Goal: Task Accomplishment & Management: Complete application form

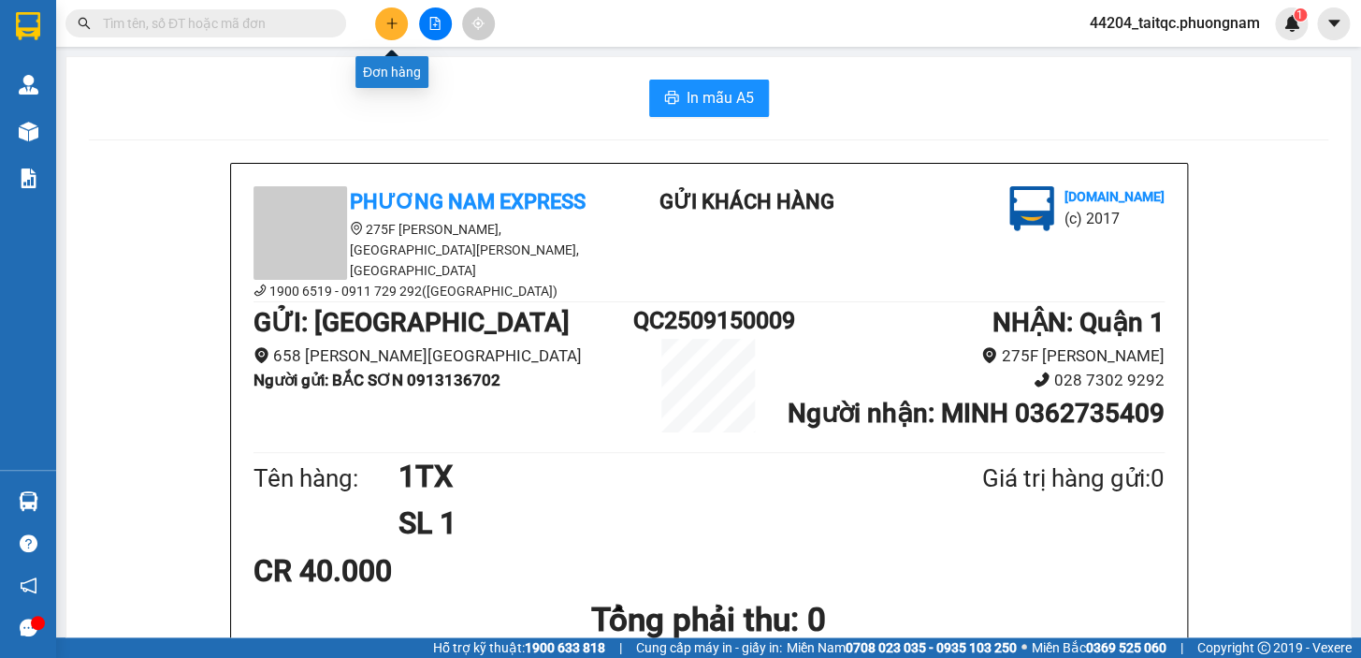
click at [393, 27] on icon "plus" at bounding box center [391, 23] width 13 height 13
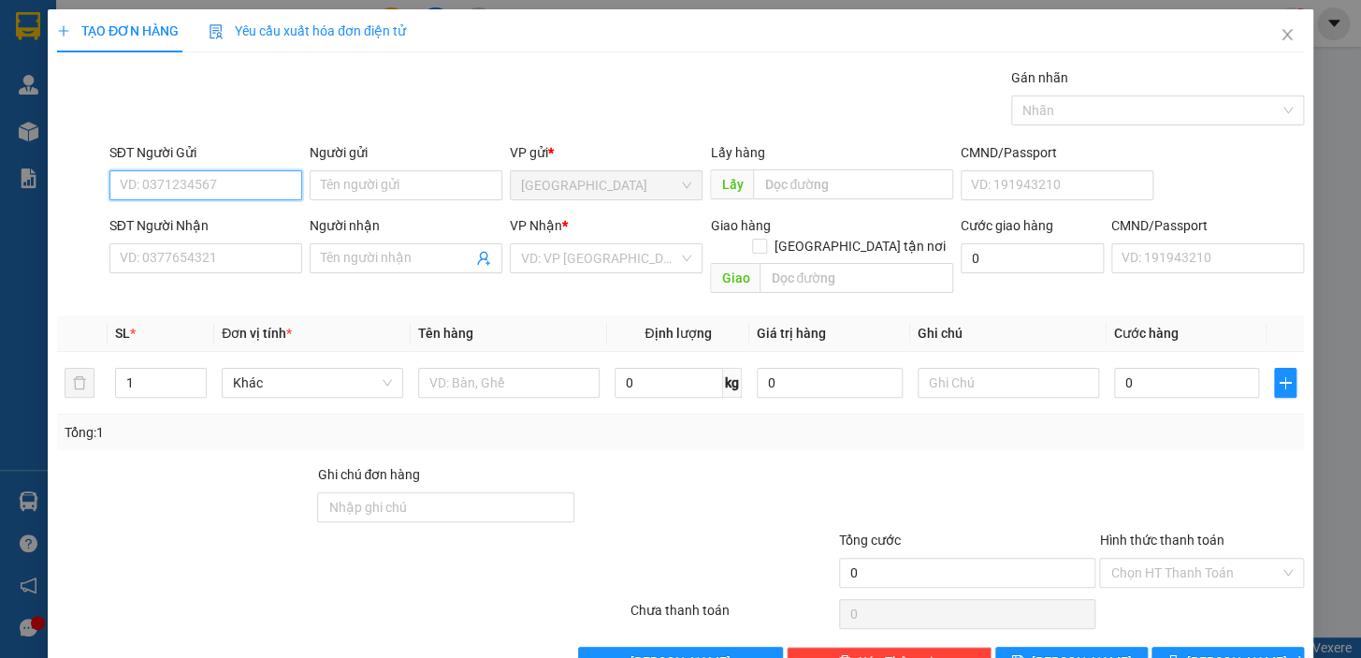
click at [250, 188] on input "SĐT Người Gửi" at bounding box center [205, 185] width 193 height 30
click at [246, 181] on input "SĐT Người Gửi" at bounding box center [205, 185] width 193 height 30
type input "0"
click at [217, 229] on div "0905667786 - VÂN" at bounding box center [204, 222] width 168 height 21
type input "0905667786"
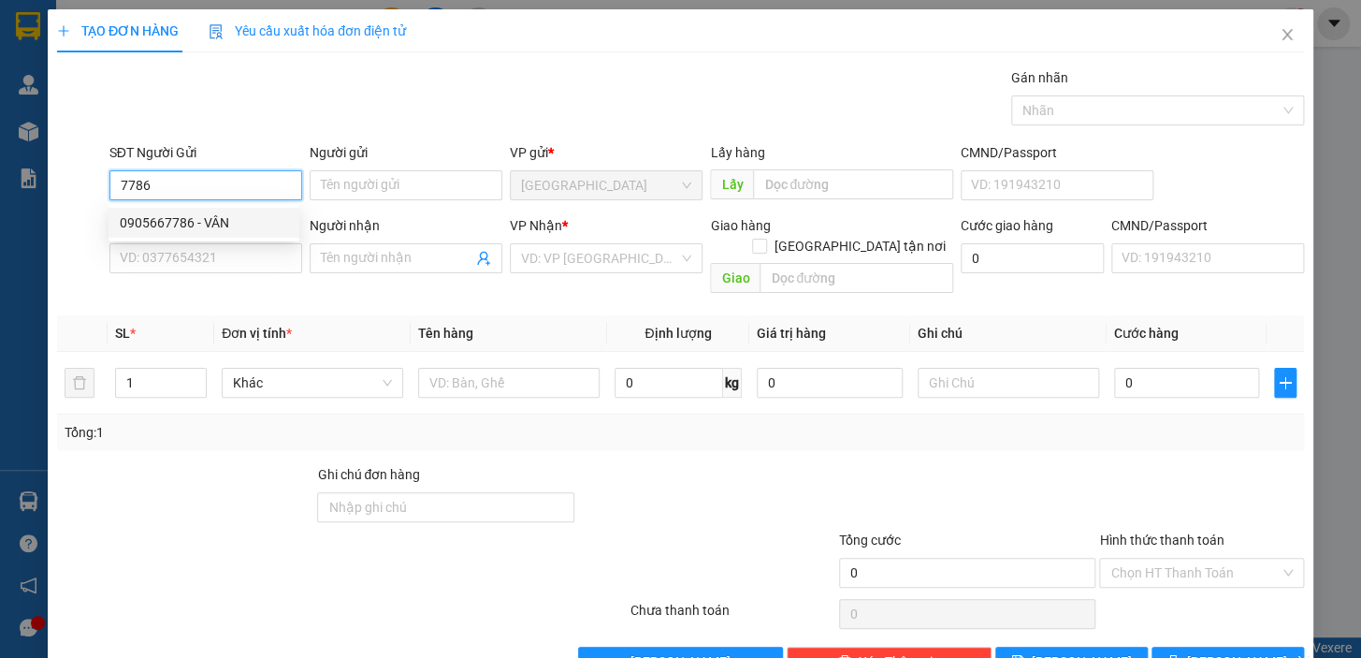
type input "VÂN"
type input "0985815739"
type input "SƠN"
checkbox input "true"
type input "32/83BÙI ĐÌNH TÚY ,PHƯỜNG [GEOGRAPHIC_DATA]"
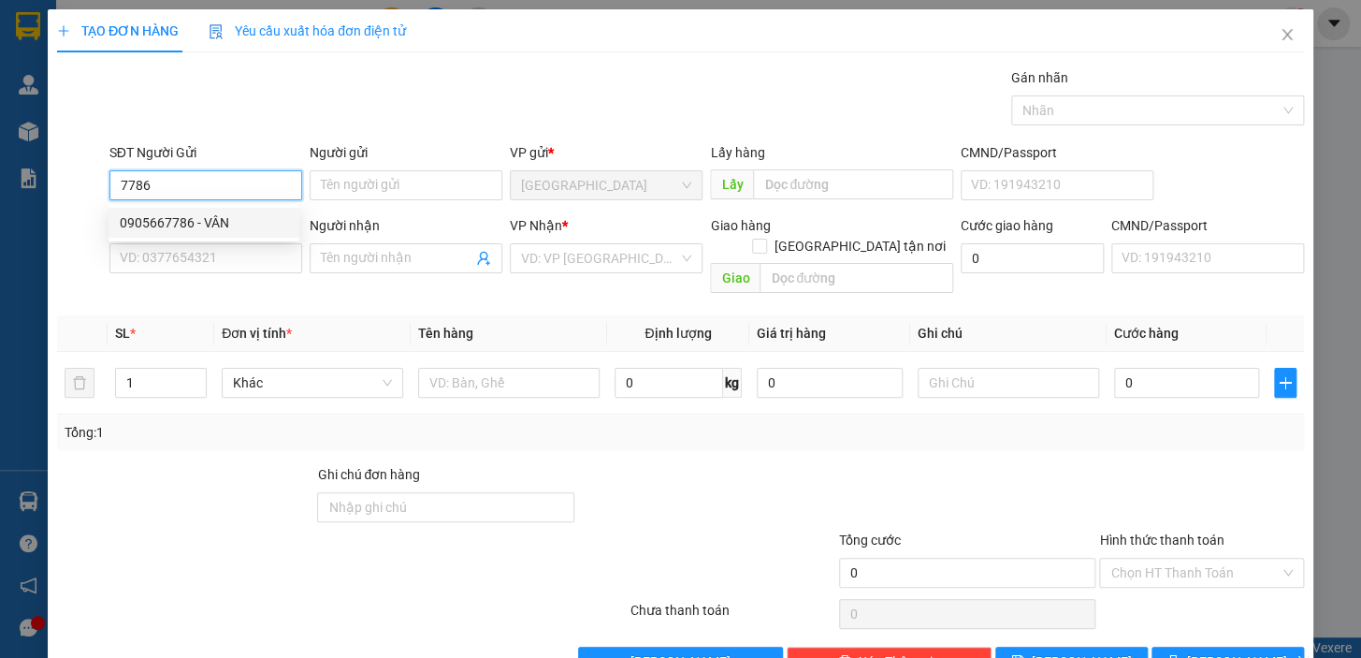
type input "80.000"
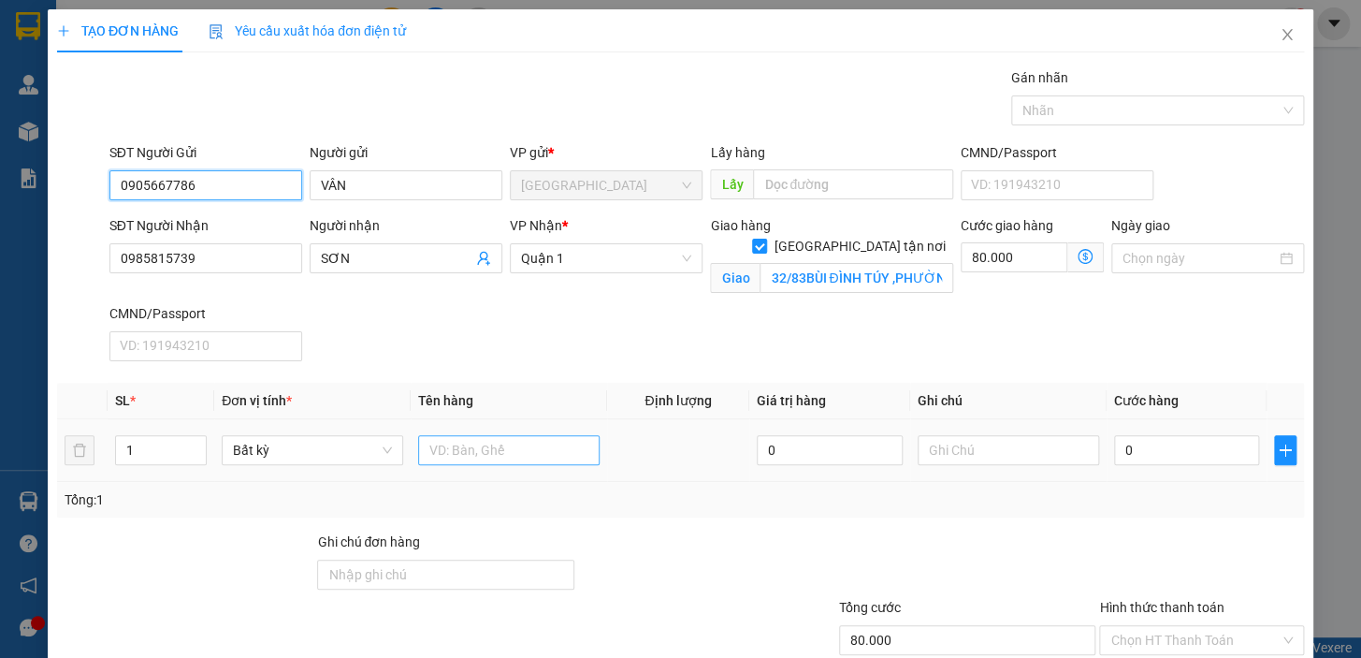
type input "0905667786"
click at [474, 444] on input "text" at bounding box center [509, 450] width 182 height 30
type input "1T BỌC"
click at [1138, 451] on input "0" at bounding box center [1187, 450] width 146 height 30
drag, startPoint x: 1132, startPoint y: 447, endPoint x: 1097, endPoint y: 458, distance: 37.3
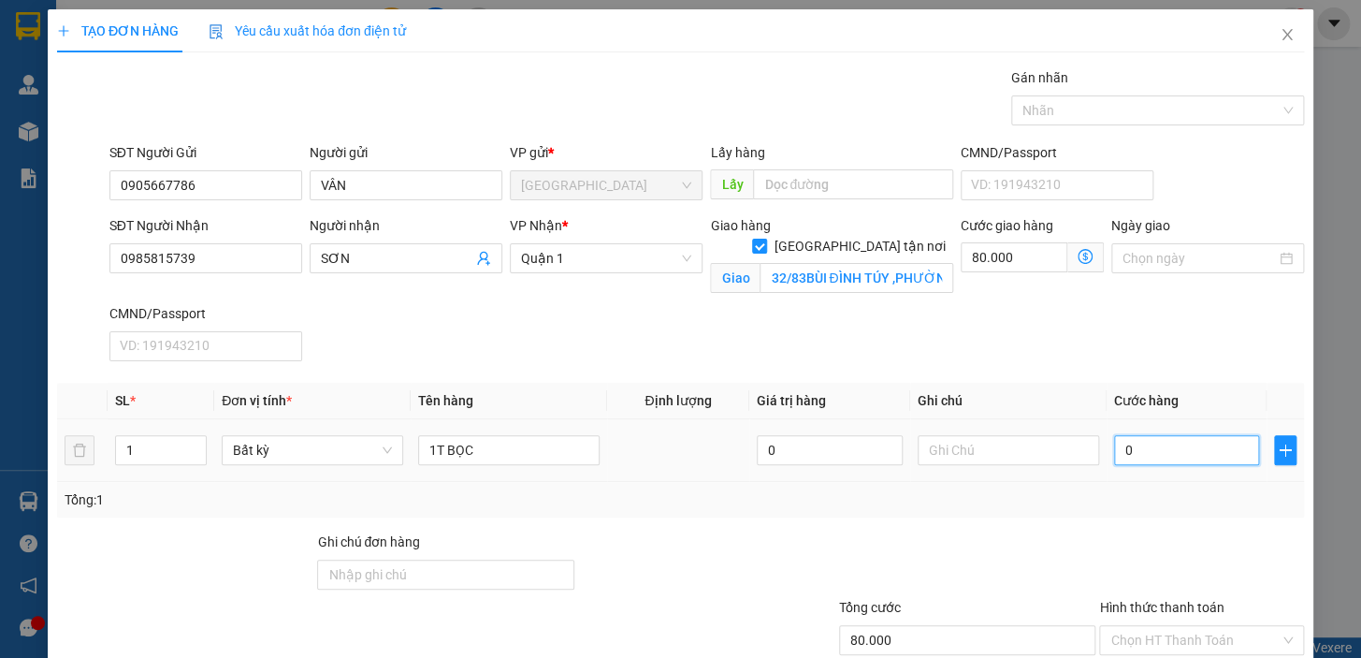
click at [1107, 458] on td "0" at bounding box center [1187, 450] width 161 height 63
type input "2"
type input "80.002"
type input "20"
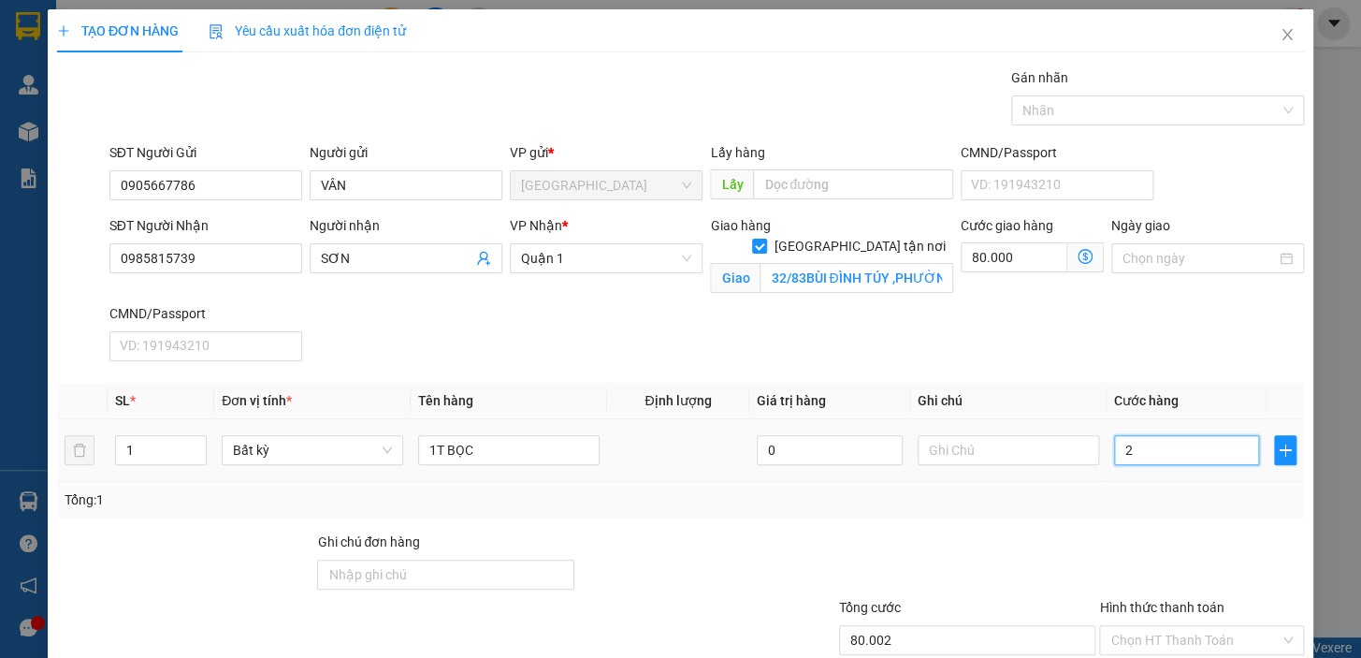
type input "80.020"
type input "20.000"
type input "100.000"
click at [1229, 630] on input "Hình thức thanh toán" at bounding box center [1195, 640] width 169 height 28
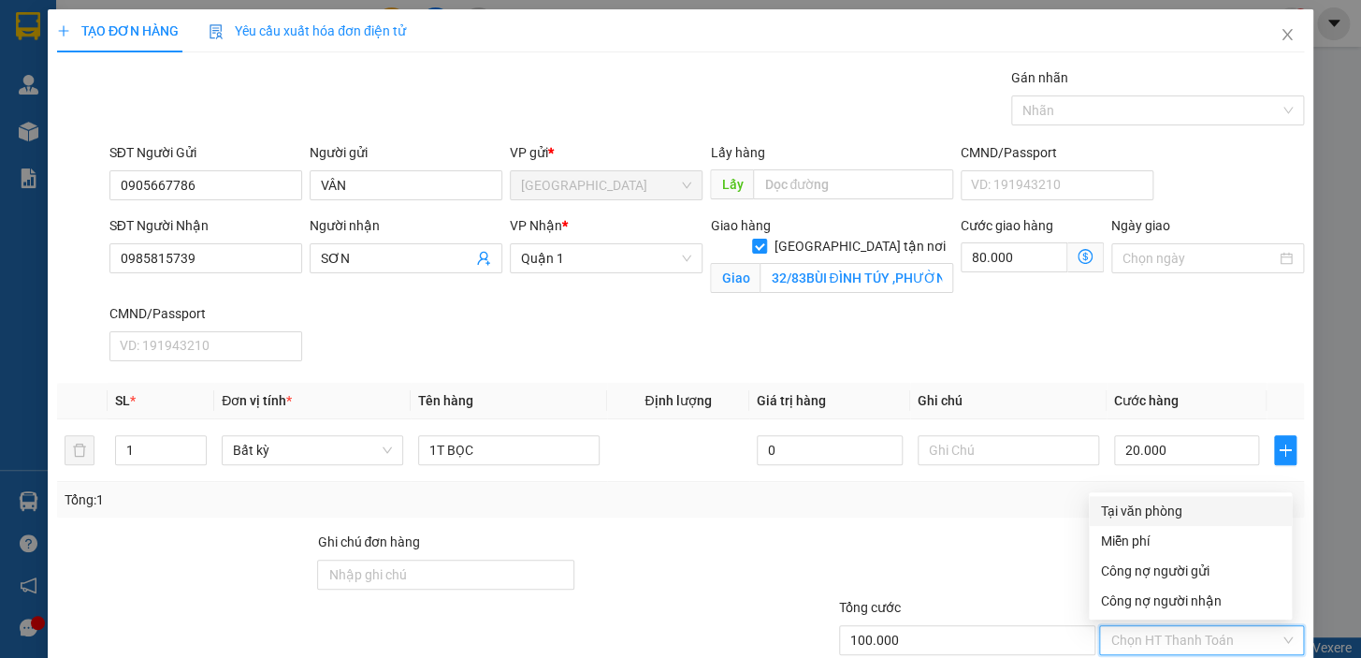
click at [1212, 514] on div "Tại văn phòng" at bounding box center [1190, 511] width 181 height 21
type input "0"
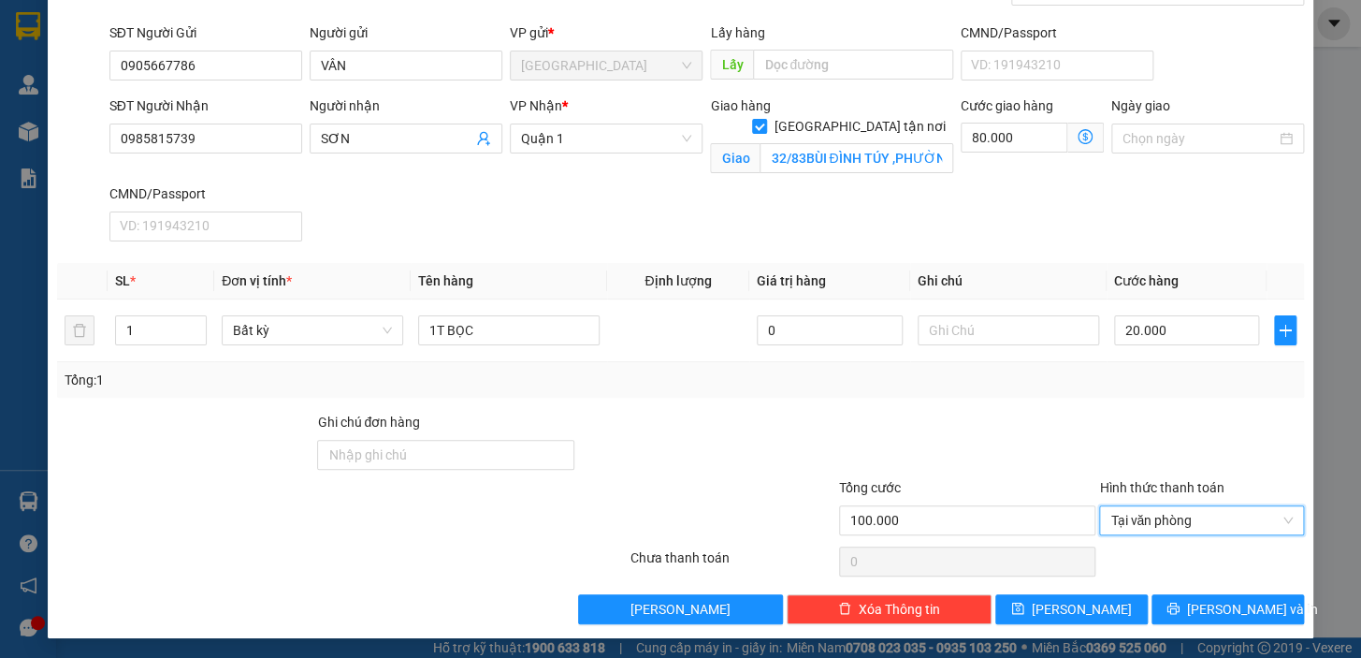
scroll to position [122, 0]
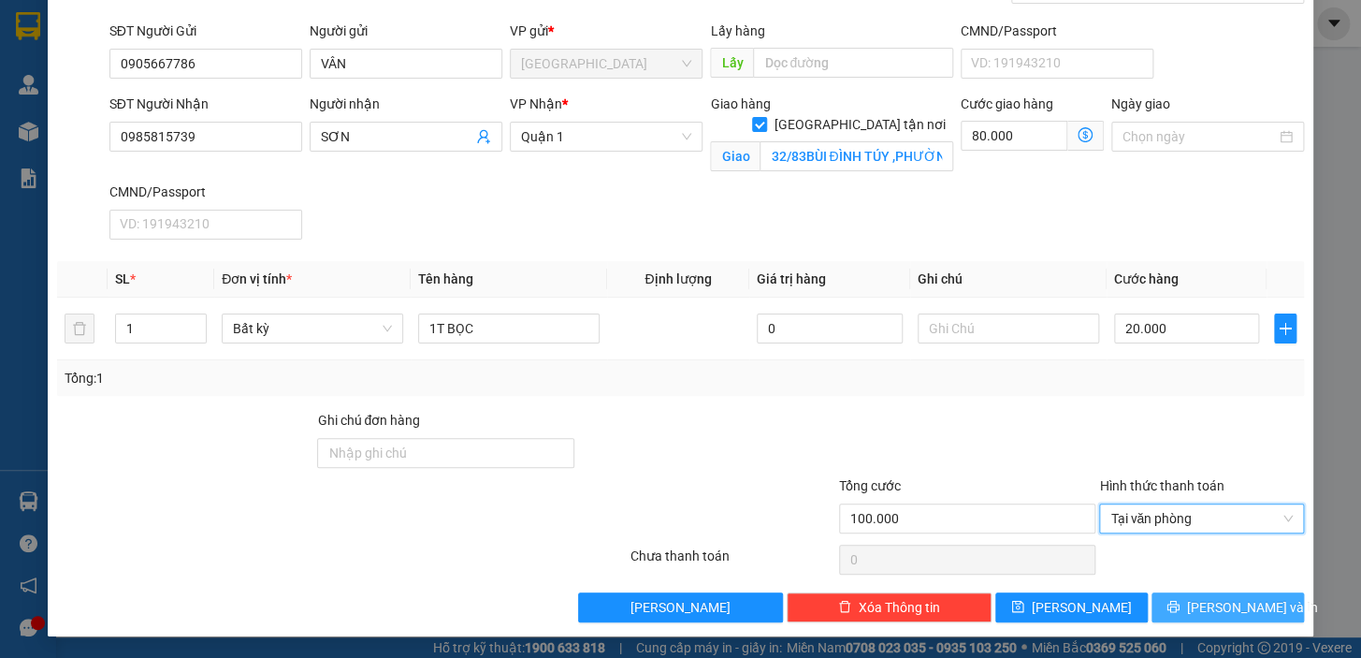
click at [1211, 597] on span "[PERSON_NAME] và In" at bounding box center [1252, 607] width 131 height 21
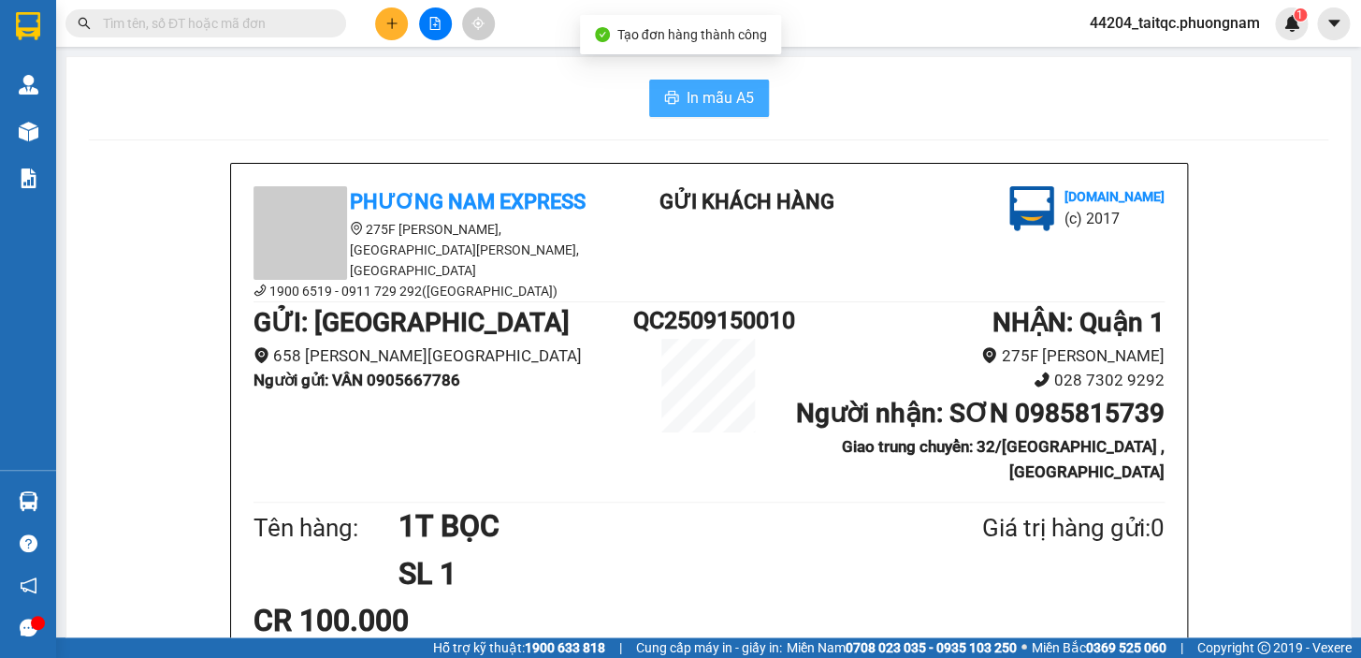
click at [745, 94] on span "In mẫu A5" at bounding box center [720, 97] width 67 height 23
click at [392, 23] on icon "plus" at bounding box center [391, 22] width 10 height 1
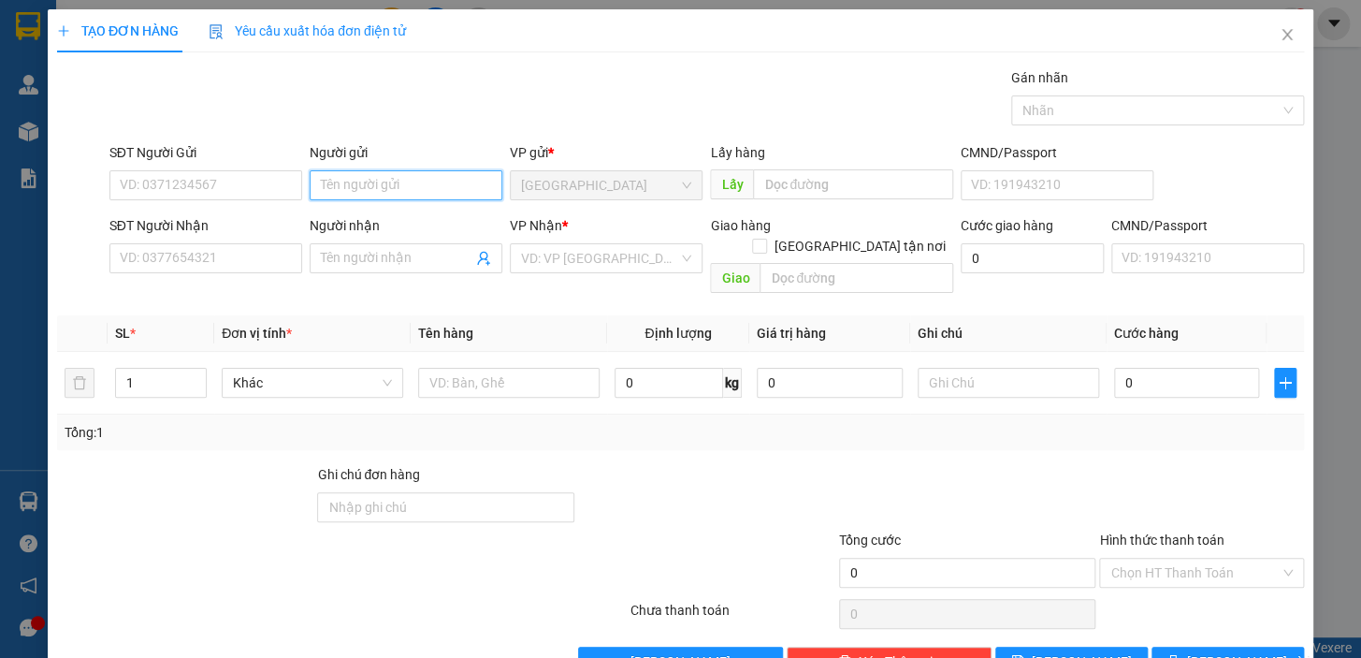
click at [397, 181] on input "Người gửi" at bounding box center [406, 185] width 193 height 30
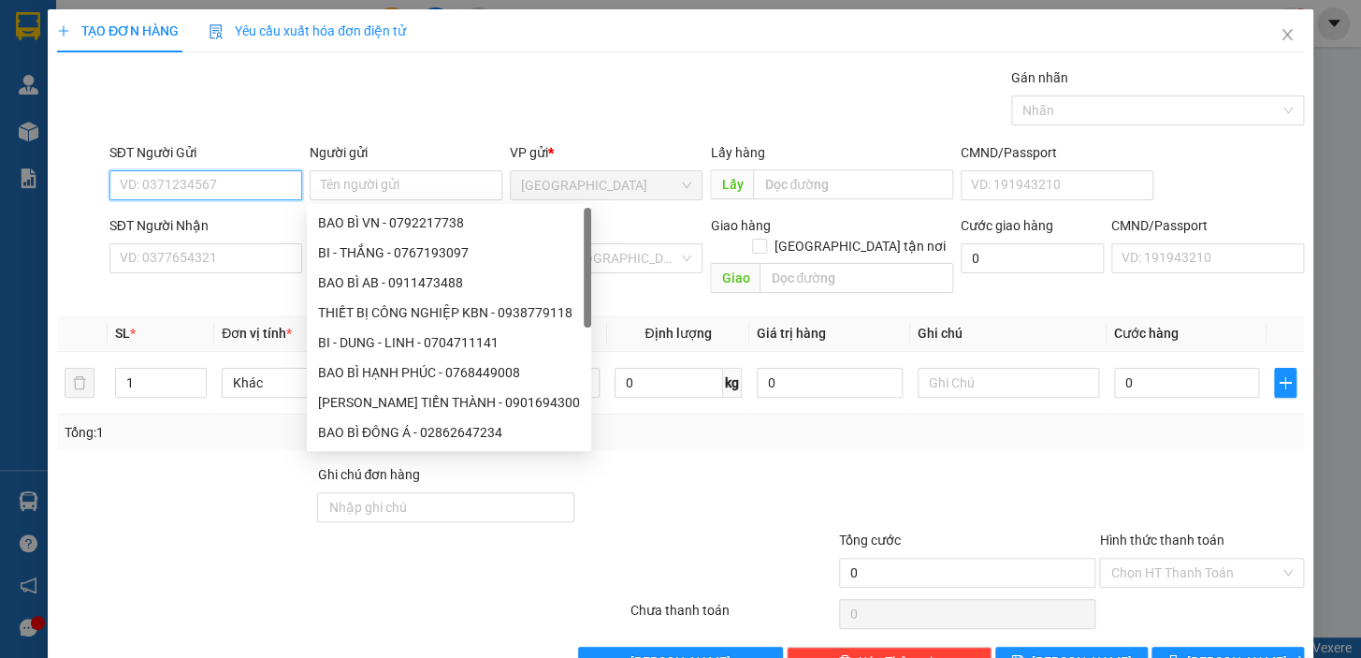
click at [262, 181] on input "SĐT Người Gửi" at bounding box center [205, 185] width 193 height 30
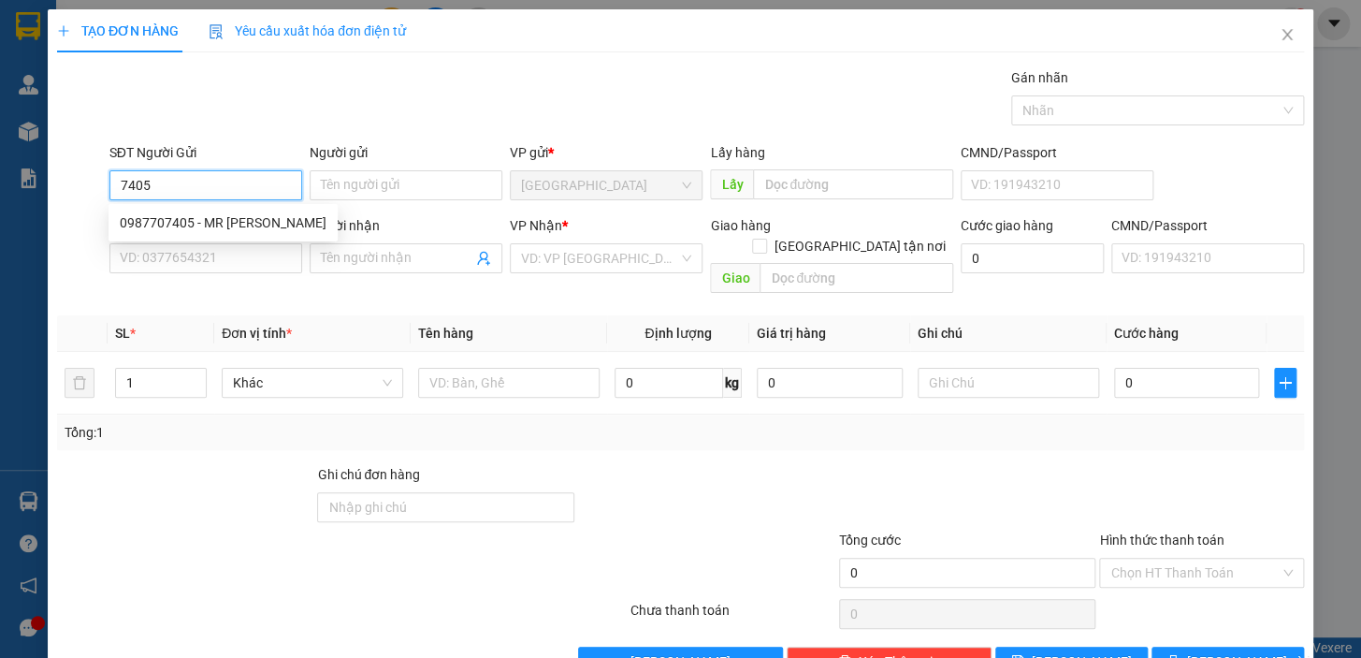
click at [204, 220] on div "0987707405 - MR [PERSON_NAME]" at bounding box center [223, 222] width 207 height 21
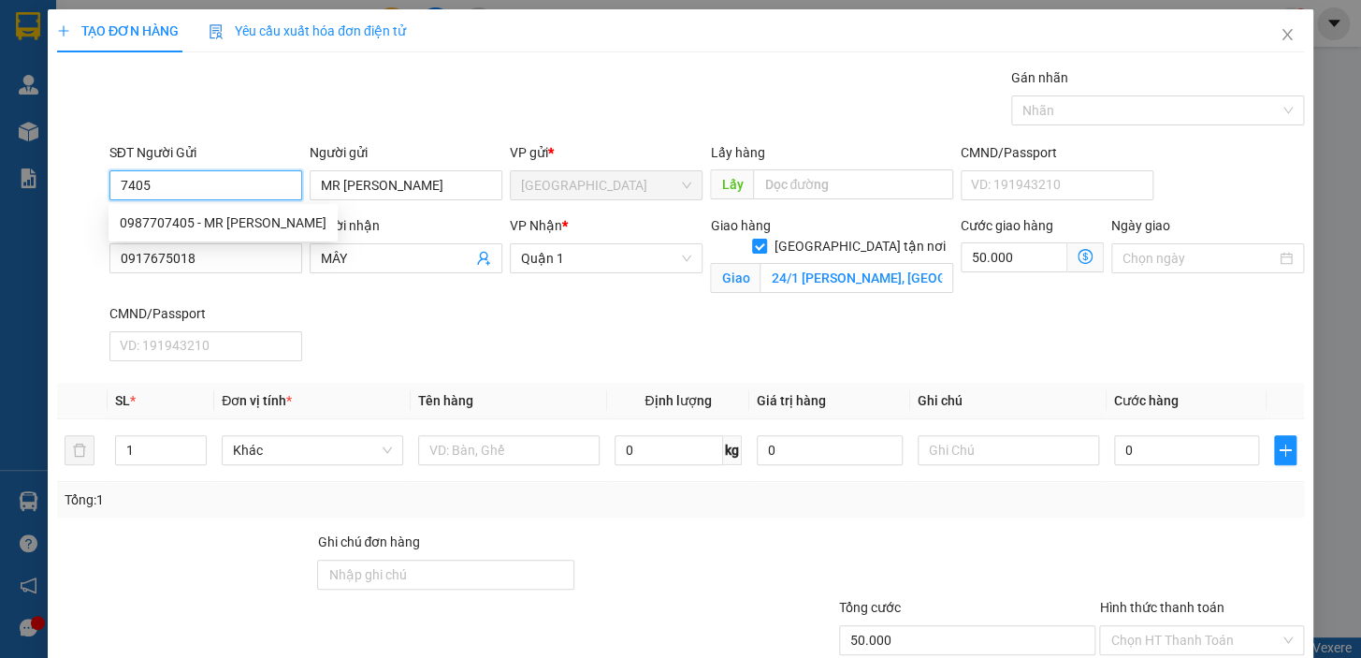
type input "0987707405"
type input "MR [PERSON_NAME]"
type input "0917675018"
type input "MÂY"
checkbox input "true"
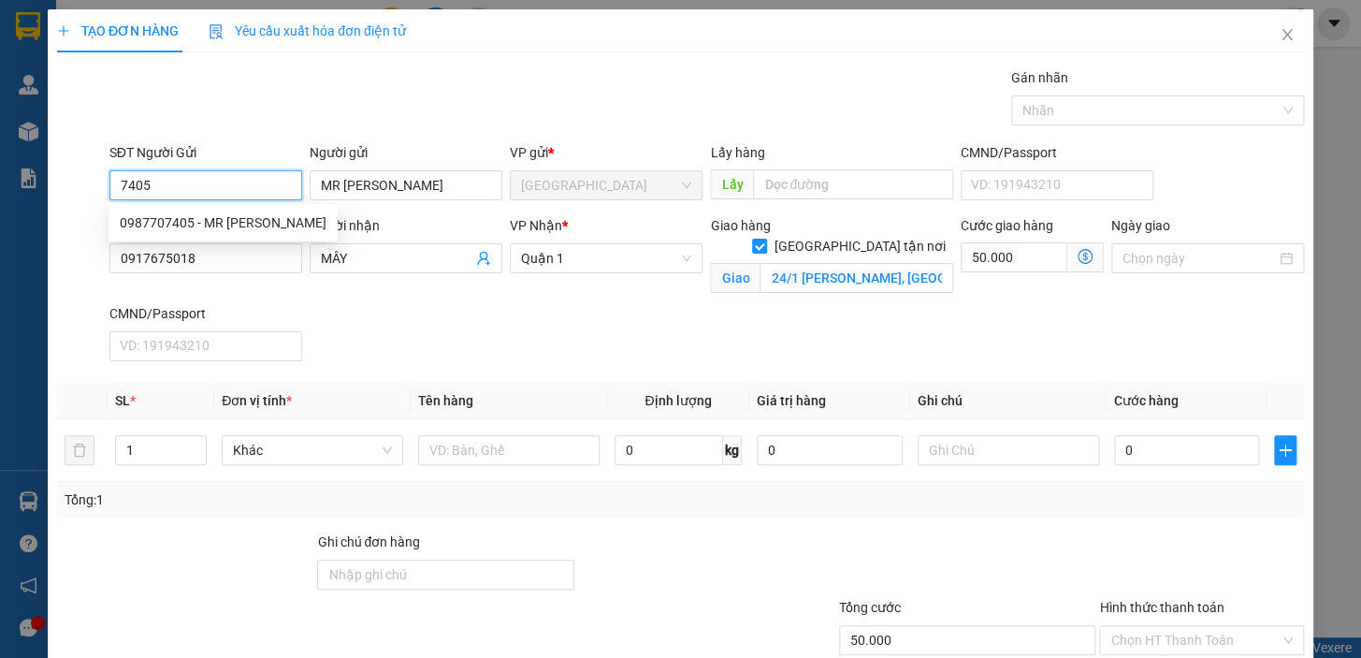
type input "24/1 [PERSON_NAME], [GEOGRAPHIC_DATA], [GEOGRAPHIC_DATA]"
type input "50.000"
type input "0987707405"
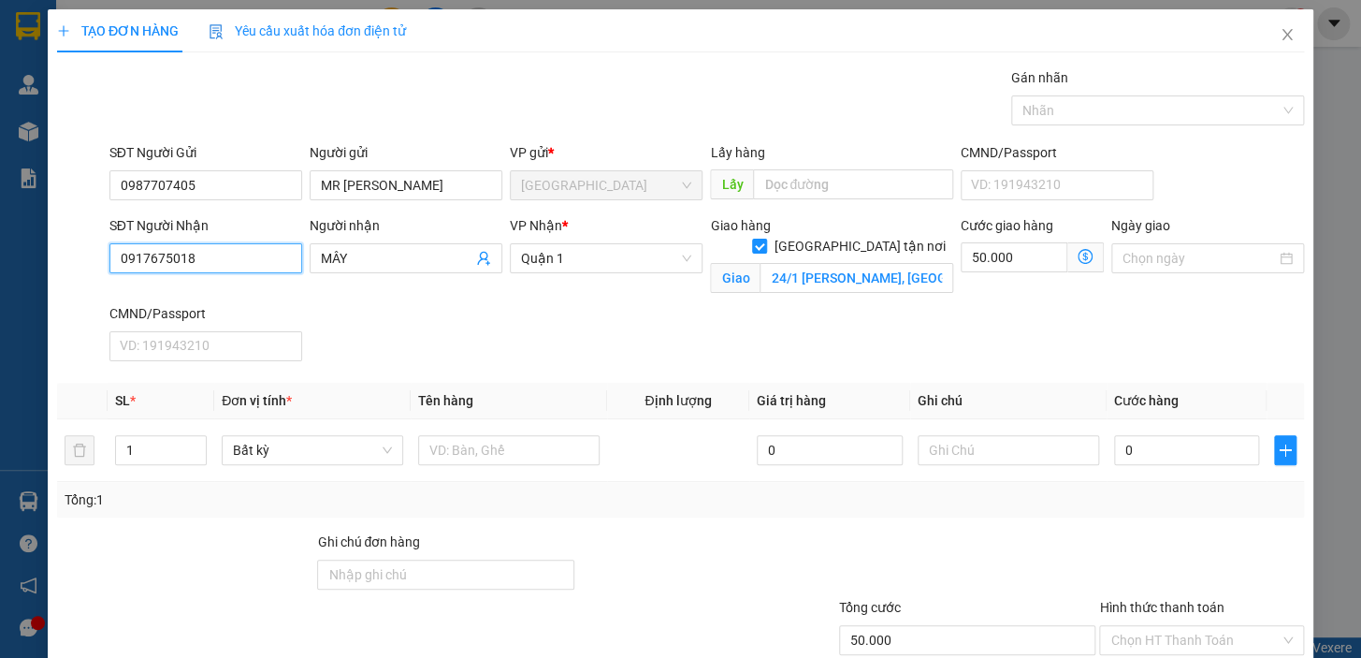
drag, startPoint x: 156, startPoint y: 274, endPoint x: 81, endPoint y: 269, distance: 75.1
click at [81, 269] on div "SĐT Người Nhận 0917675018 0917675018 Người nhận MÂY VP Nhận * Quận 1 Giao hàng …" at bounding box center [680, 291] width 1251 height 153
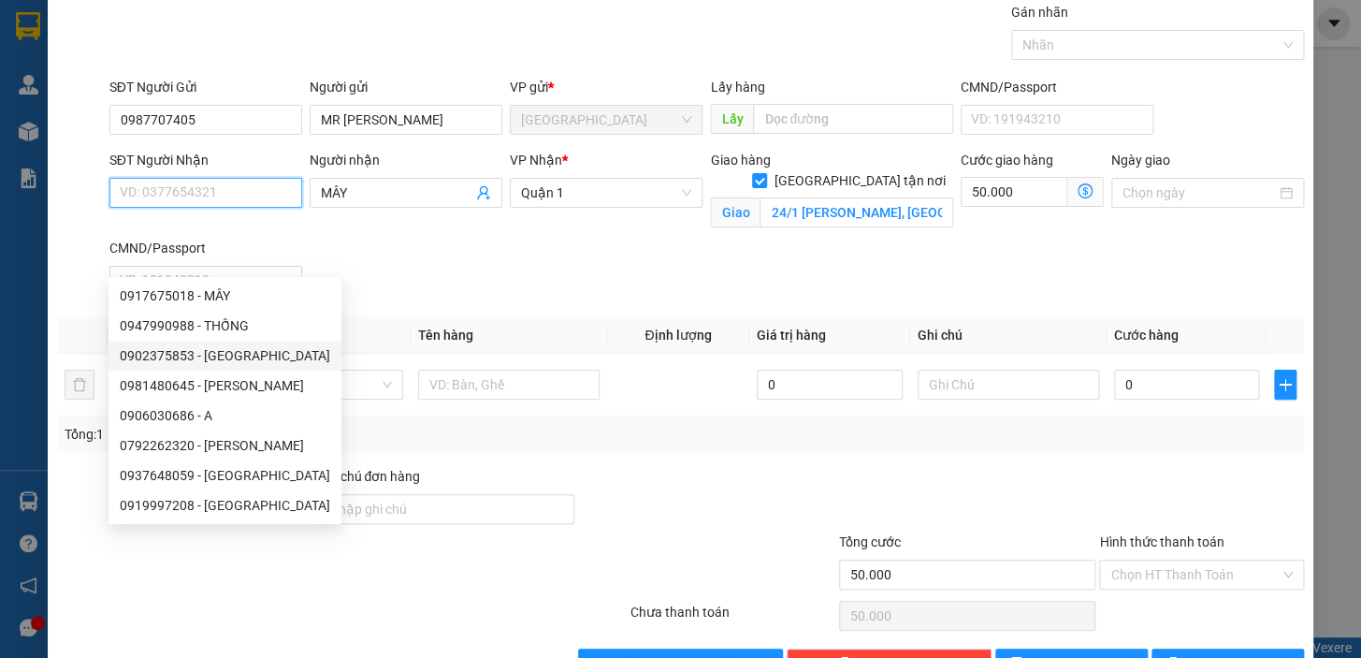
scroll to position [36, 0]
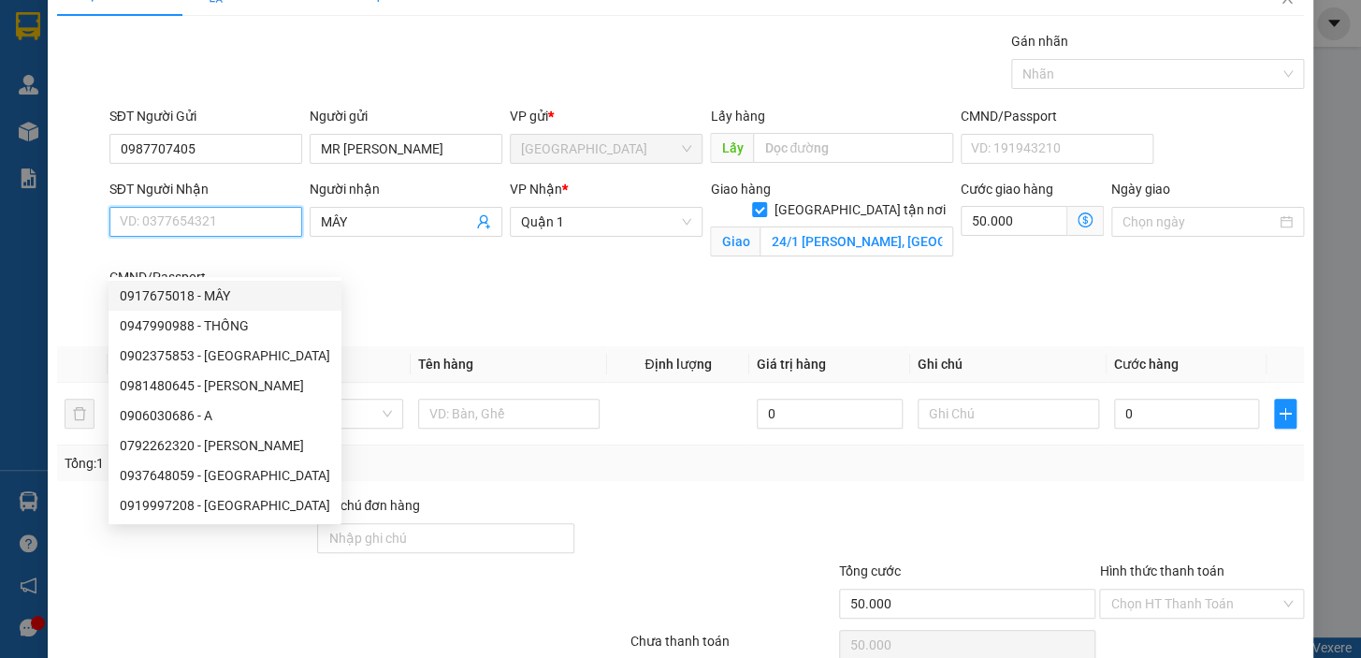
click at [218, 224] on input "SĐT Người Nhận" at bounding box center [205, 222] width 193 height 30
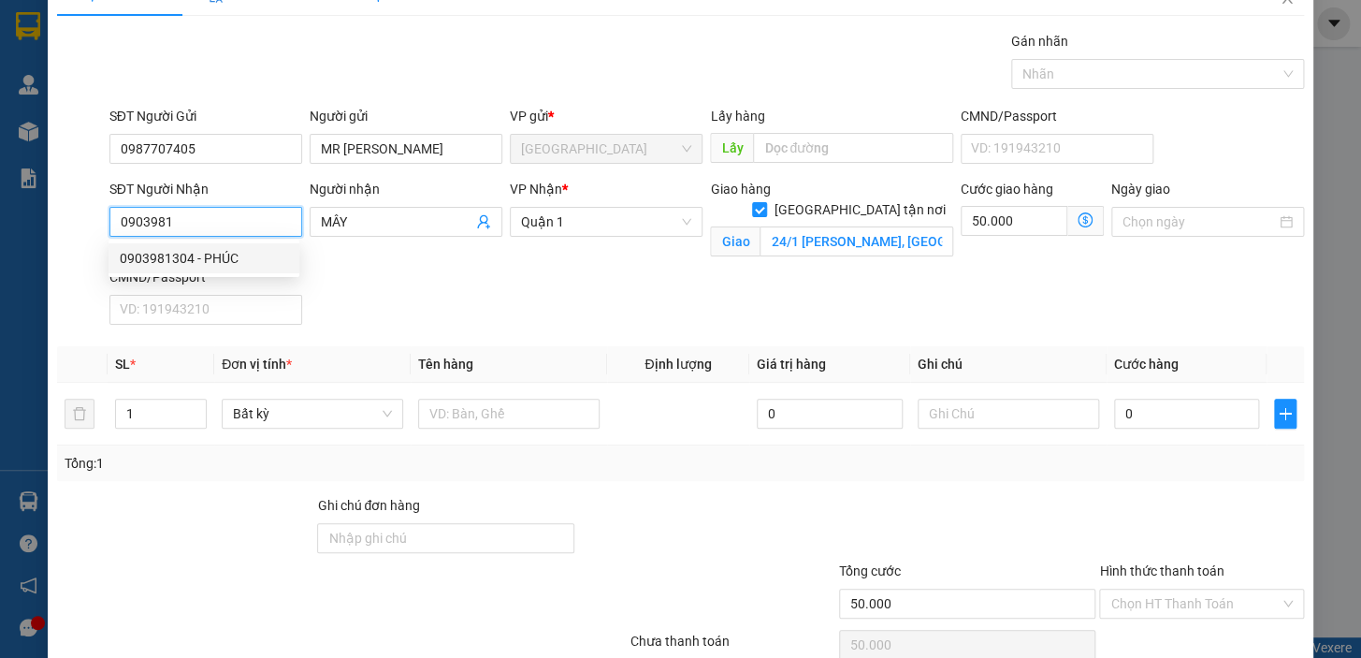
click at [208, 249] on div "0903981304 - PHÚC" at bounding box center [204, 258] width 168 height 21
type input "0903981304"
type input "PHÚC"
type input "[STREET_ADDRESS] ĐỨC"
type input "150.000"
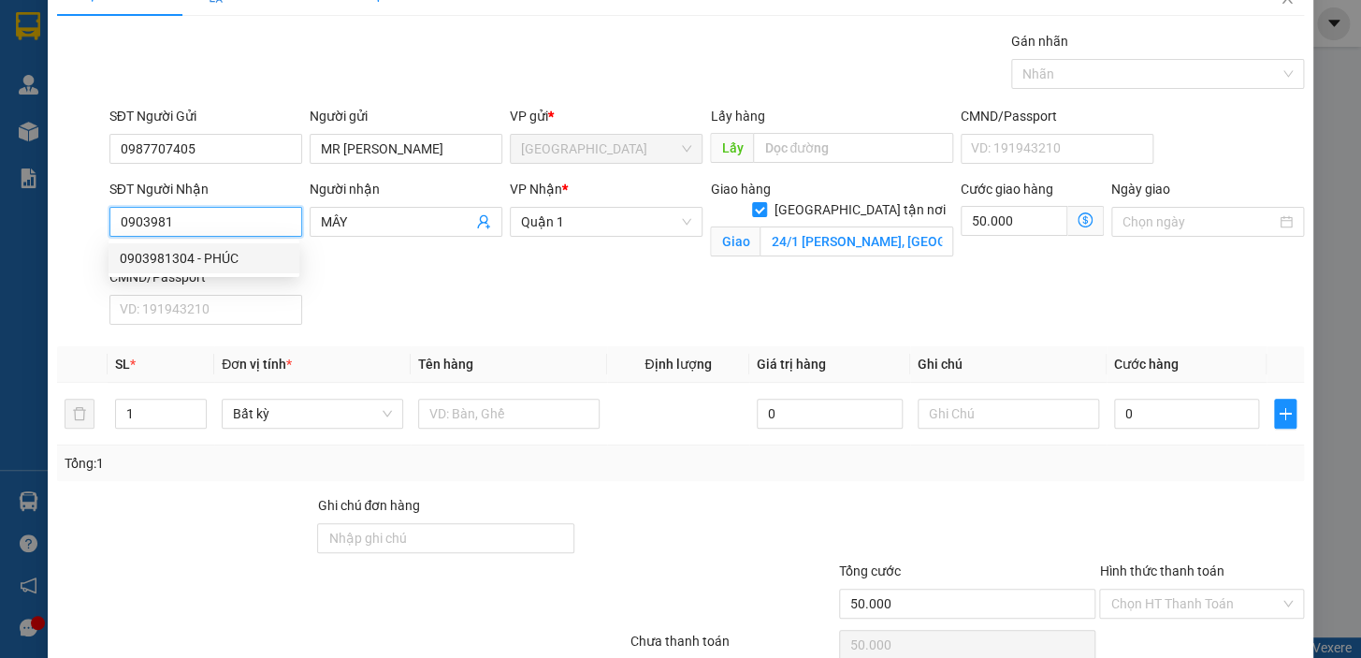
type input "150.000"
type input "0903981304"
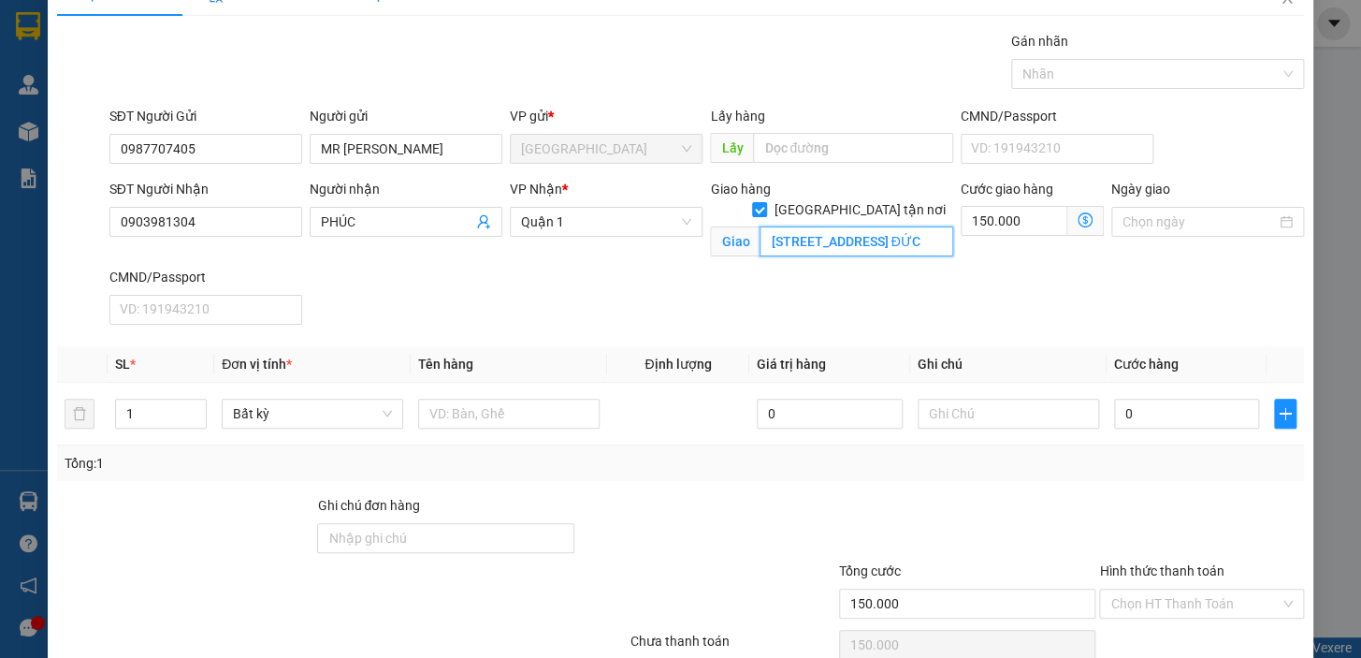
click at [930, 226] on input "[STREET_ADDRESS] ĐỨC" at bounding box center [857, 241] width 194 height 30
click at [1078, 224] on icon "dollar-circle" at bounding box center [1085, 219] width 15 height 15
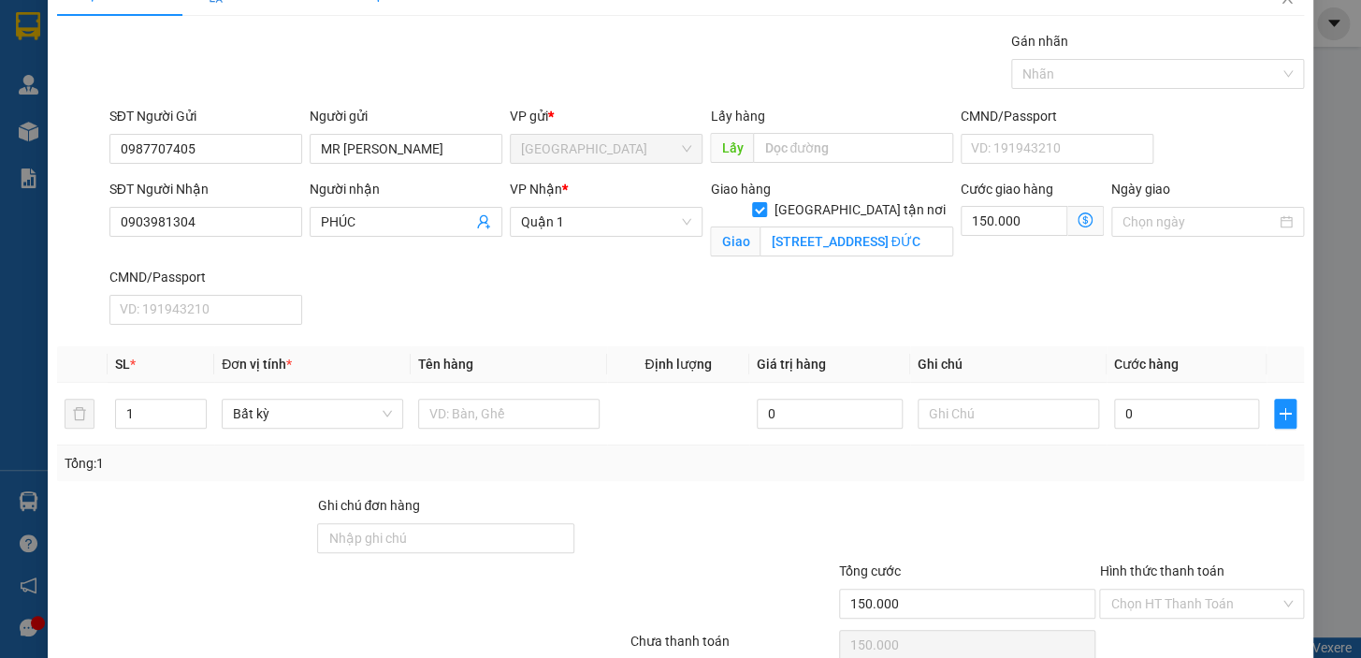
scroll to position [0, 0]
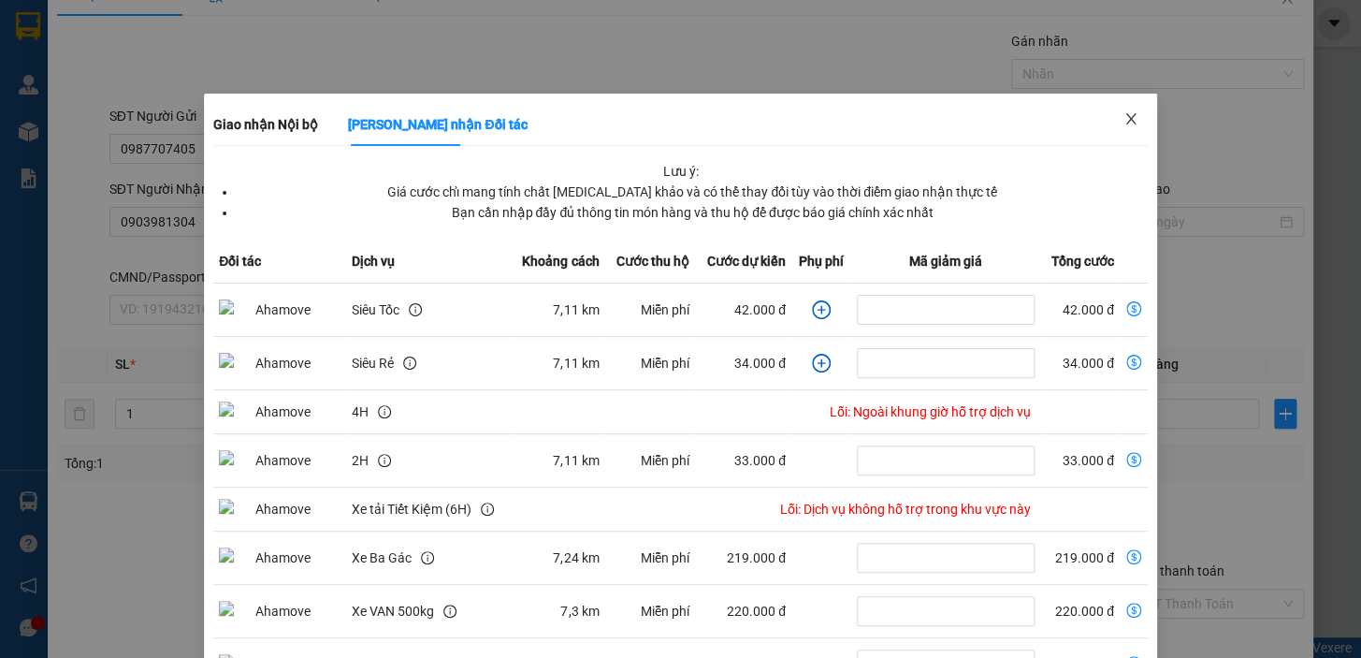
click at [1124, 119] on icon "close" at bounding box center [1131, 118] width 15 height 15
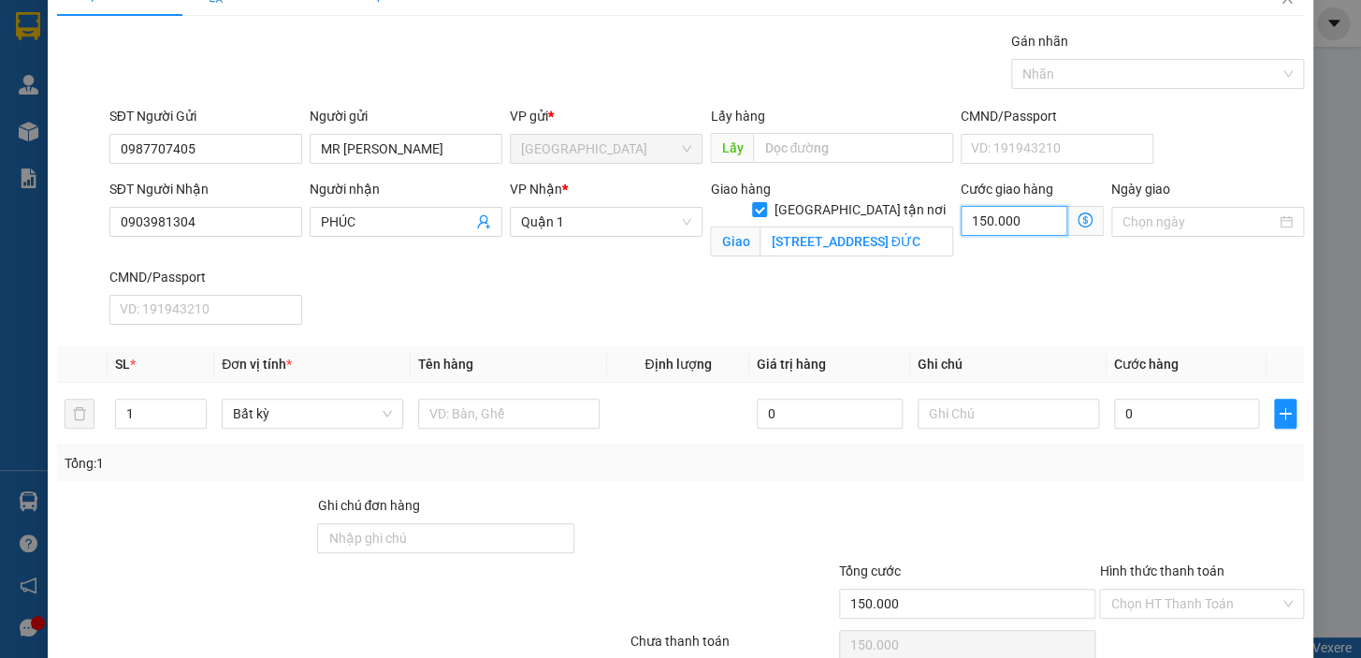
click at [1020, 219] on input "150.000" at bounding box center [1014, 221] width 107 height 30
click at [1078, 219] on icon "dollar-circle" at bounding box center [1085, 219] width 15 height 15
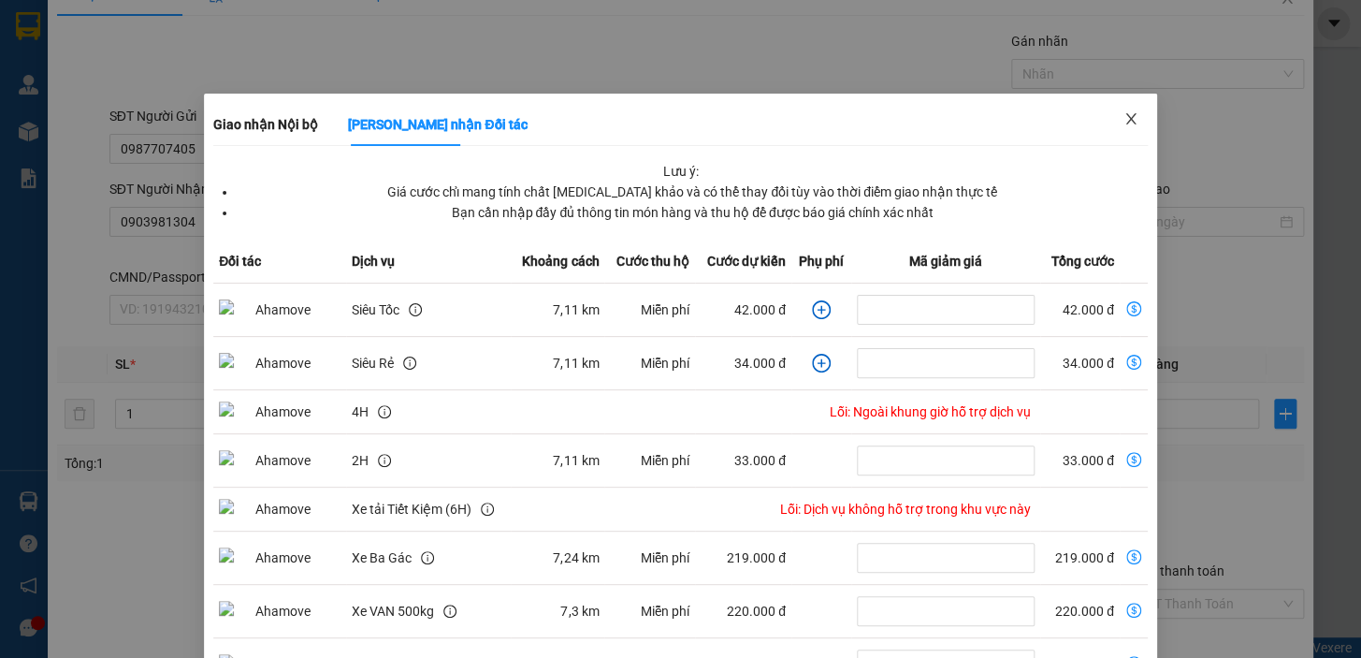
click at [1126, 124] on icon "close" at bounding box center [1131, 118] width 10 height 11
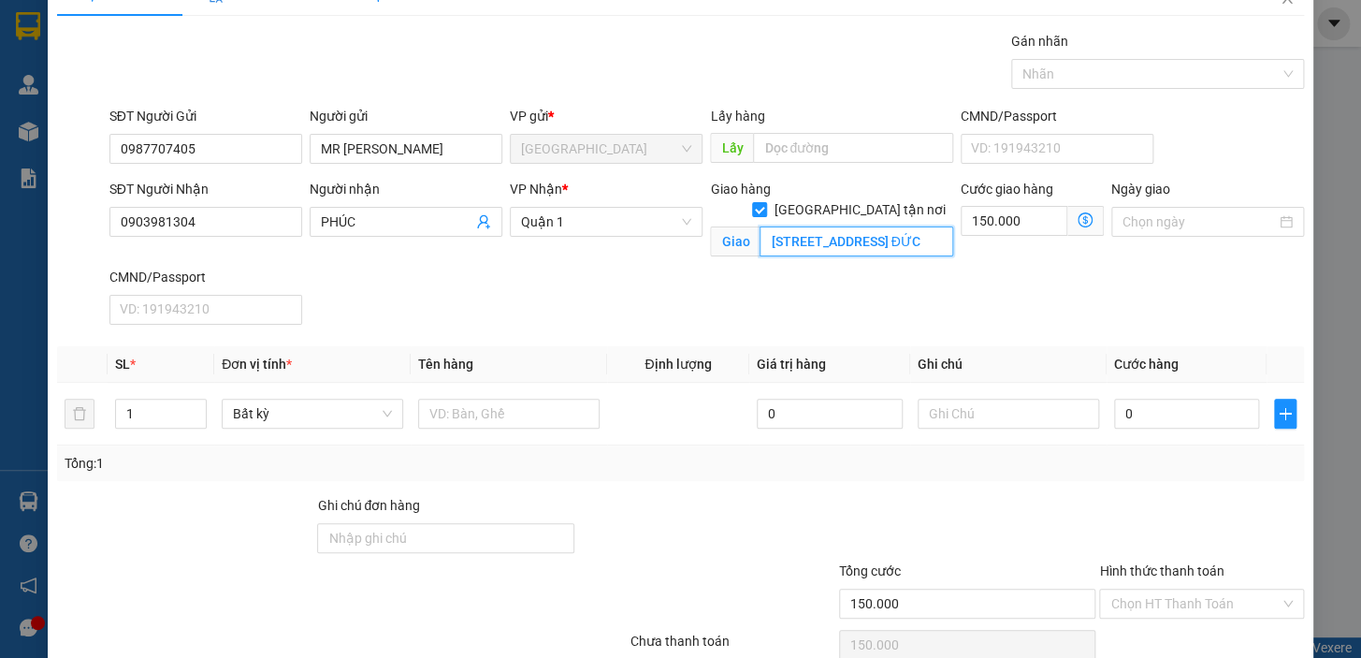
click at [916, 226] on input "[STREET_ADDRESS] ĐỨC" at bounding box center [857, 241] width 194 height 30
click at [919, 226] on input "[STREET_ADDRESS] ĐỨC" at bounding box center [857, 241] width 194 height 30
click at [1024, 221] on input "150.000" at bounding box center [1014, 221] width 107 height 30
type input "0"
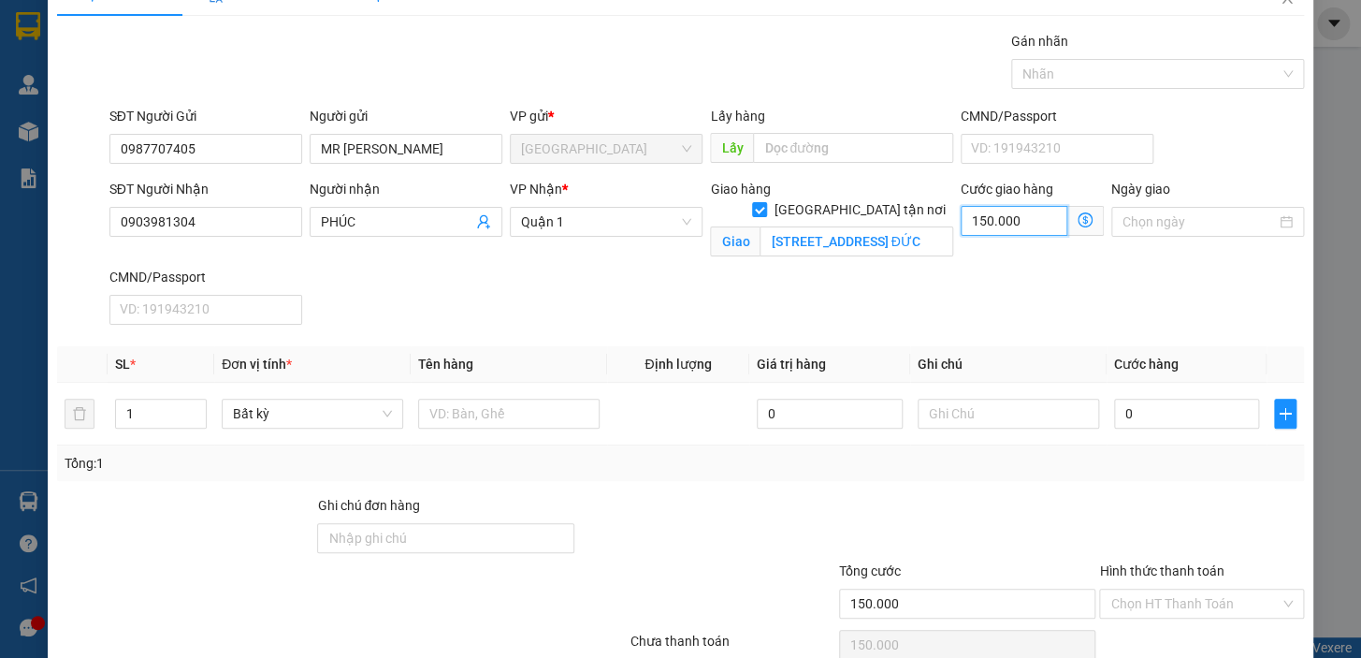
type input "0"
drag, startPoint x: 1002, startPoint y: 224, endPoint x: 946, endPoint y: 225, distance: 56.2
click at [946, 225] on div "SĐT Người Nhận 0903981304 Người nhận PHÚC VP Nhận * [GEOGRAPHIC_DATA] tận nơi G…" at bounding box center [707, 255] width 1202 height 153
type input "1"
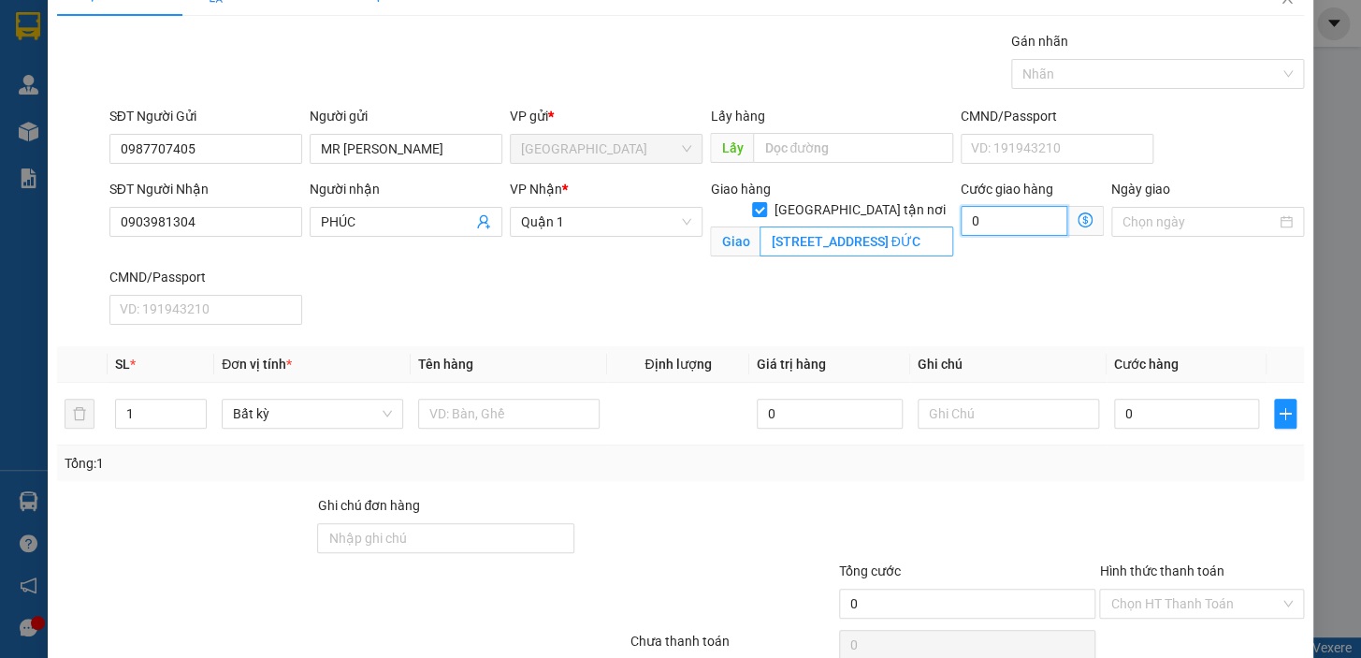
type input "1"
type input "10"
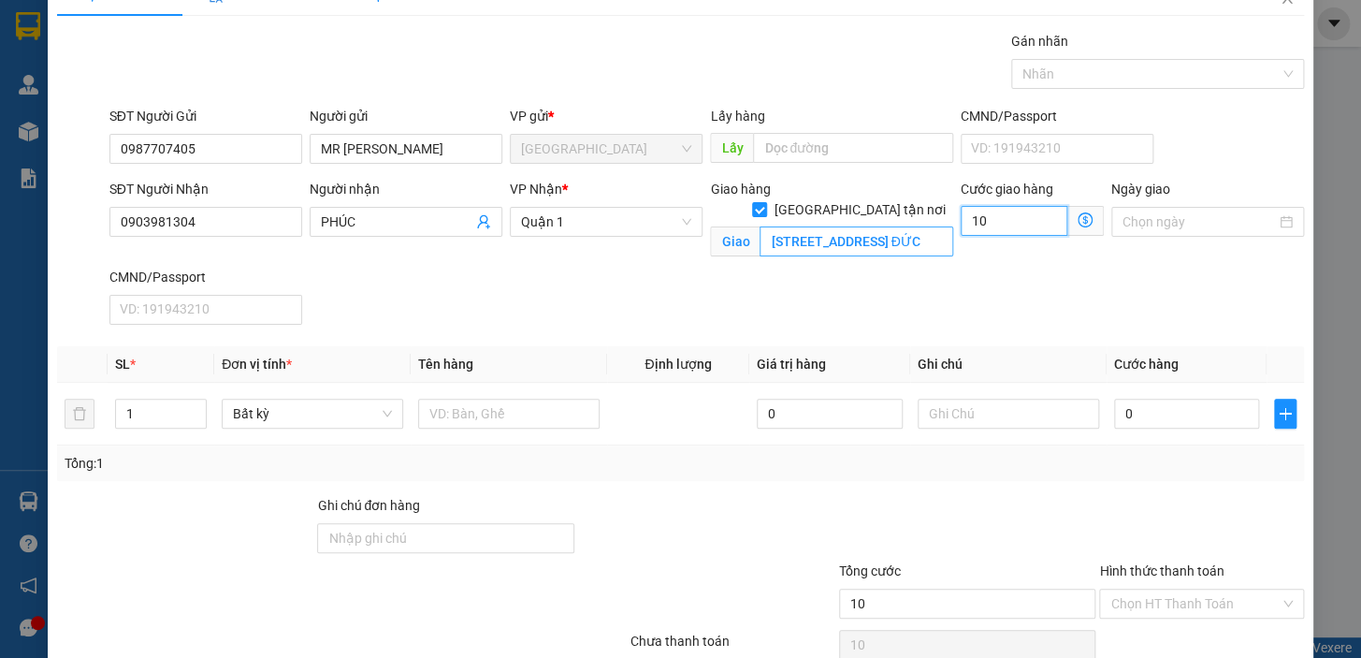
type input "100"
type input "100.000"
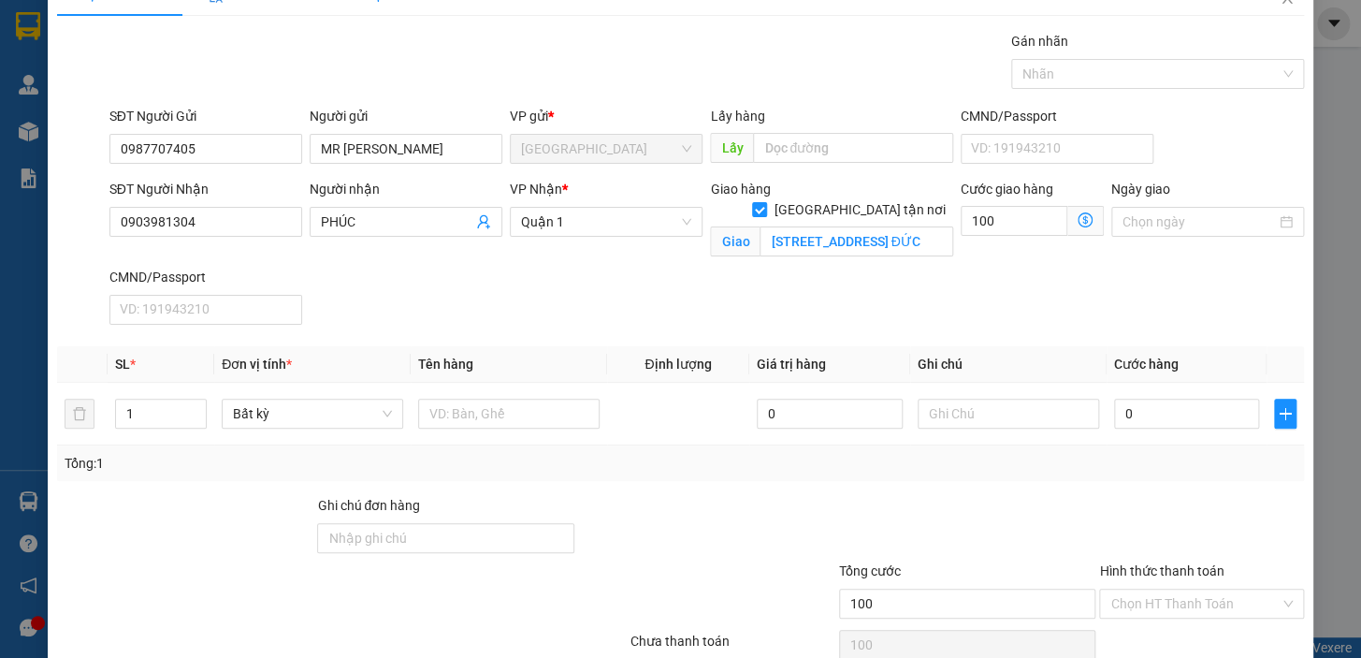
type input "100.000"
drag, startPoint x: 862, startPoint y: 337, endPoint x: 807, endPoint y: 333, distance: 54.4
click at [862, 337] on div "Transit Pickup Surcharge Ids Transit Deliver Surcharge Ids Transit Deliver Surc…" at bounding box center [680, 369] width 1247 height 676
click at [448, 421] on input "text" at bounding box center [509, 414] width 182 height 30
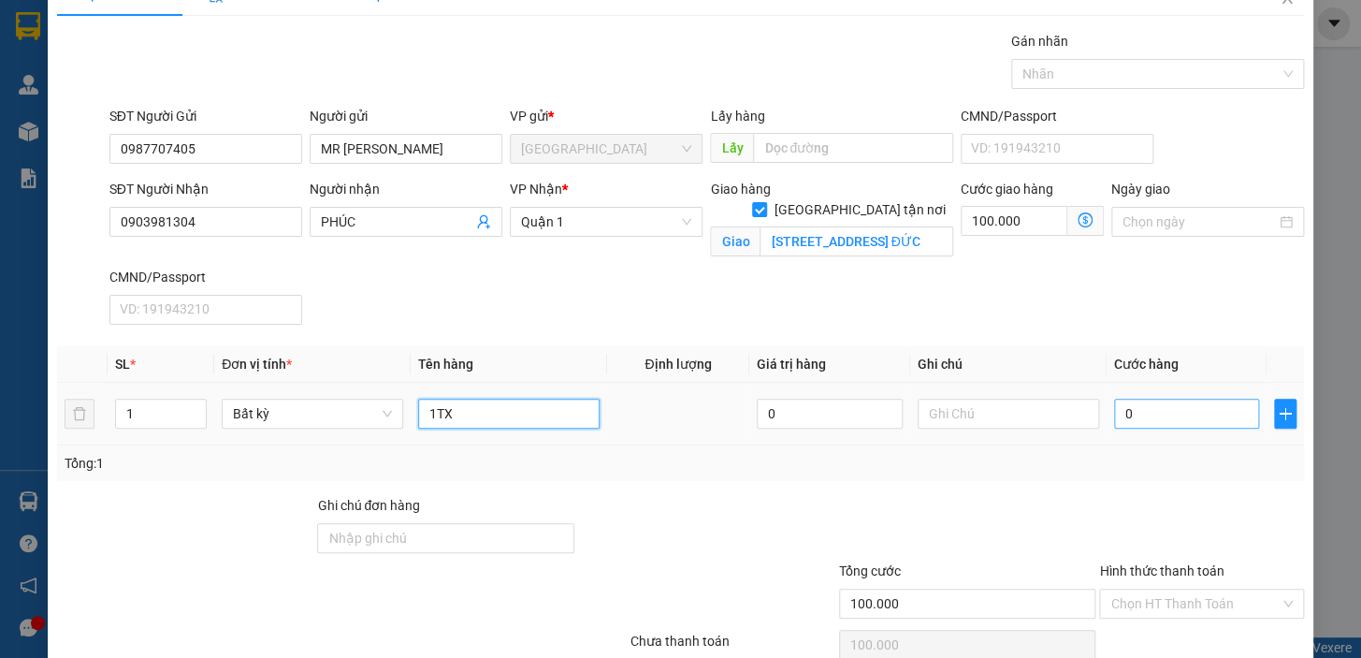
type input "1TX"
click at [1141, 420] on input "0" at bounding box center [1187, 414] width 146 height 30
type input "1"
type input "100.001"
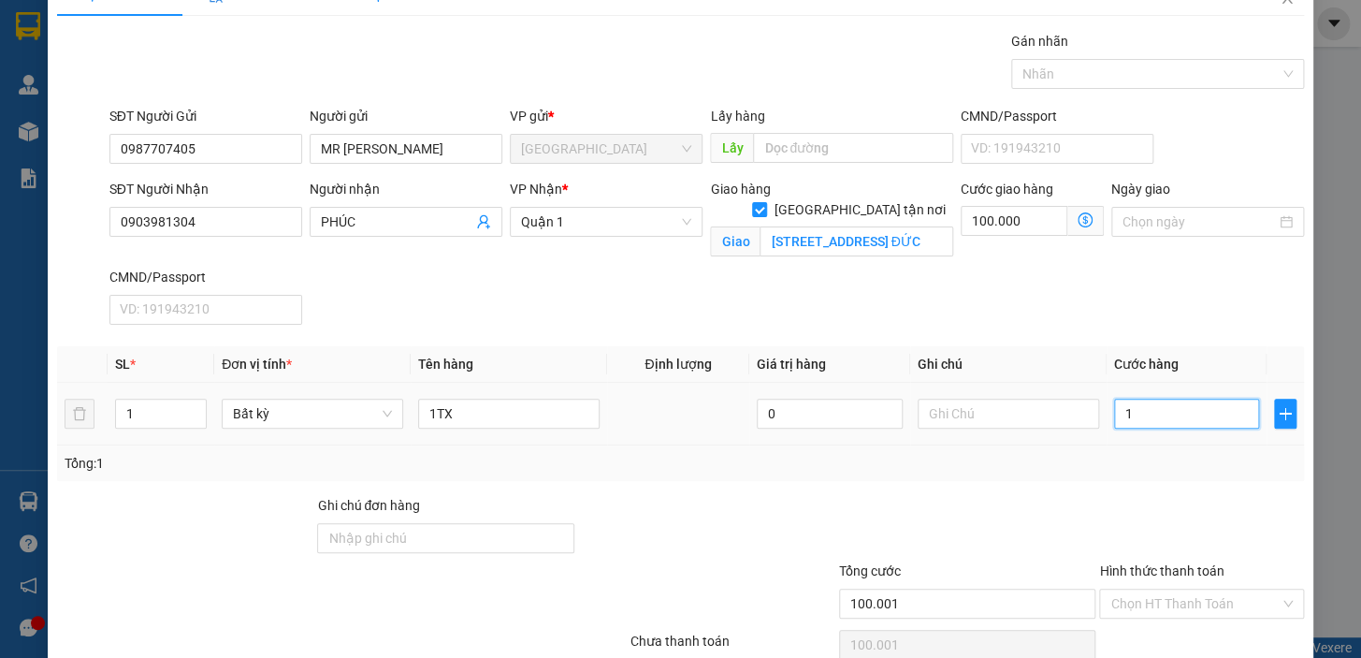
type input "12"
type input "100.012"
type input "120"
type input "100.120"
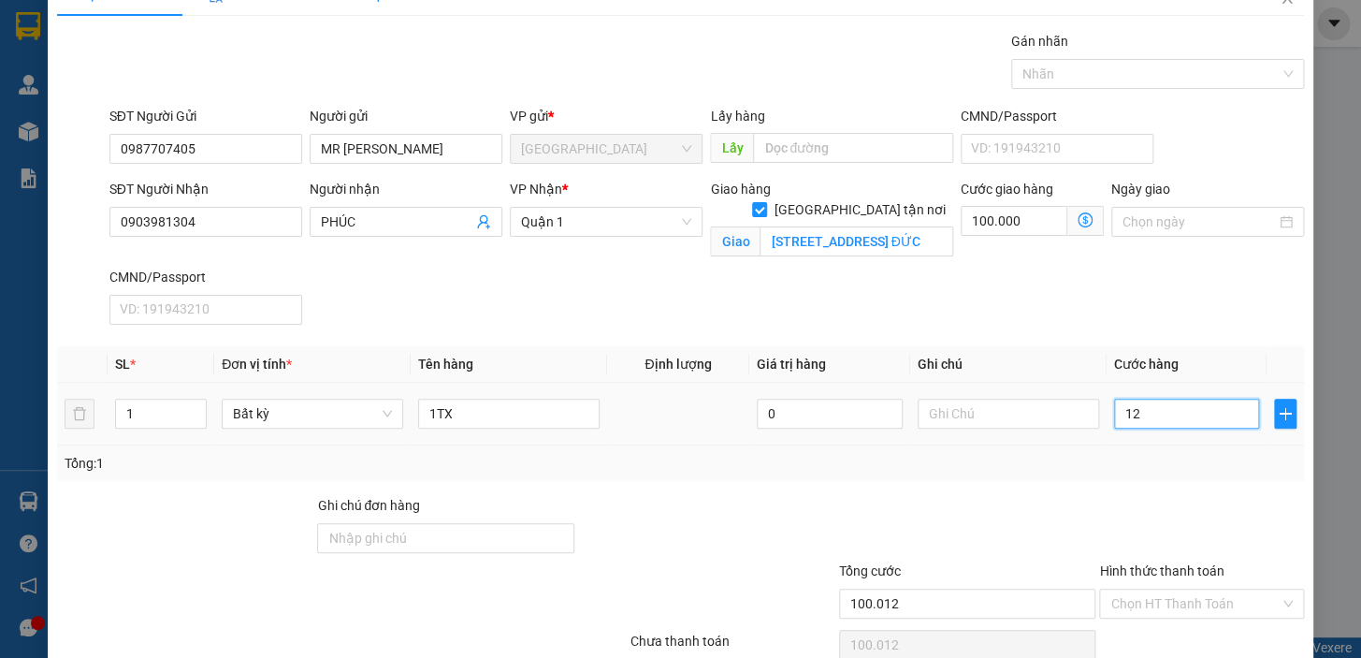
type input "100.120"
type input "120.000"
type input "220.000"
click at [1151, 448] on div "Tổng: 1" at bounding box center [680, 463] width 1247 height 36
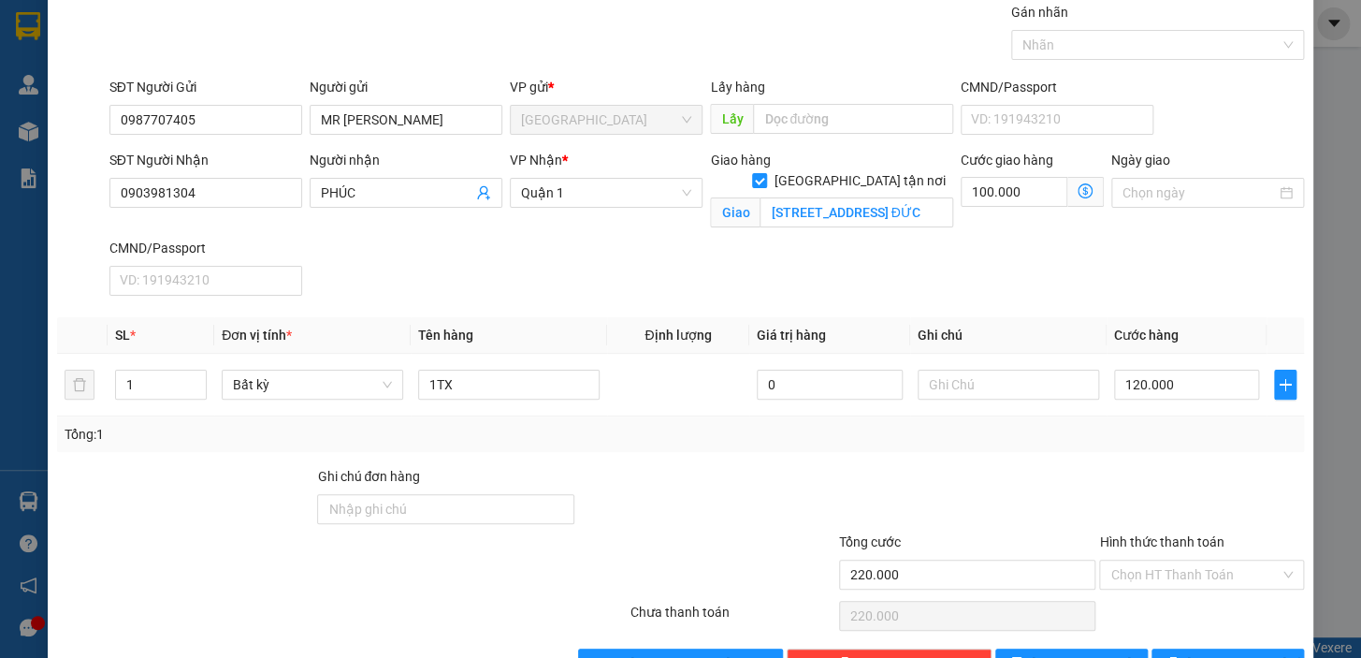
scroll to position [36, 0]
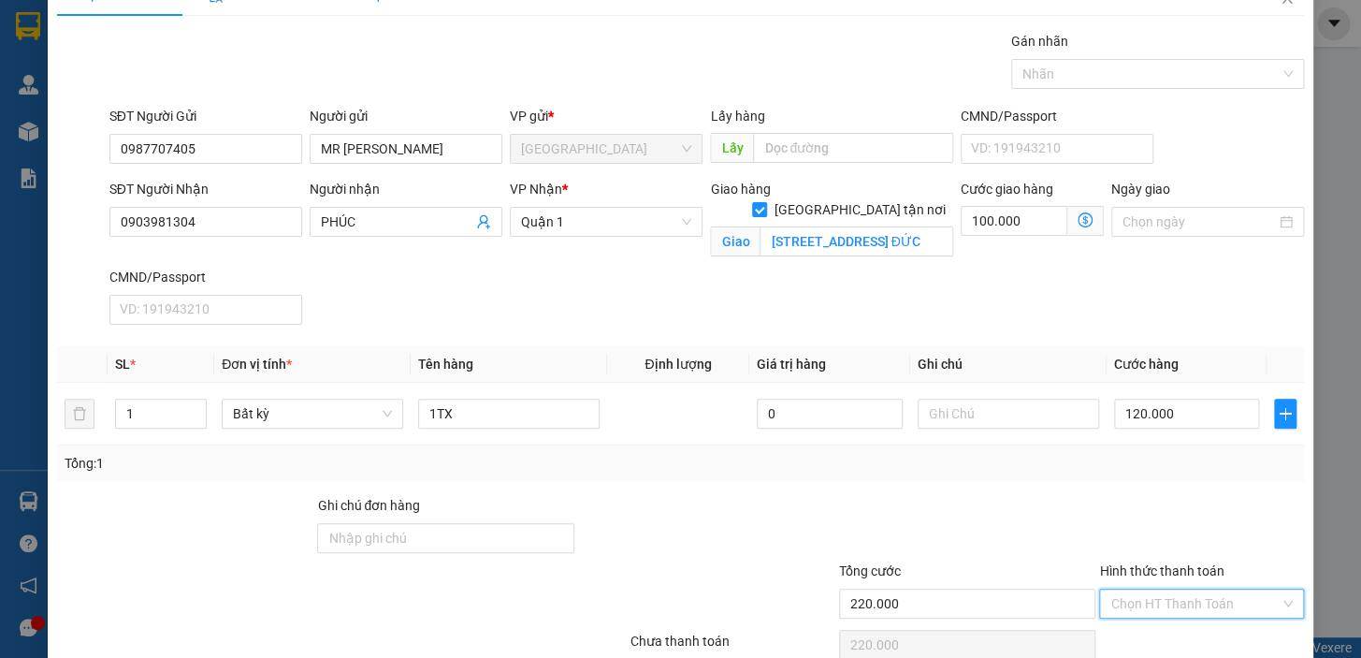
click at [1216, 589] on input "Hình thức thanh toán" at bounding box center [1195, 603] width 169 height 28
click at [1175, 472] on div "Tại văn phòng" at bounding box center [1190, 474] width 181 height 21
type input "0"
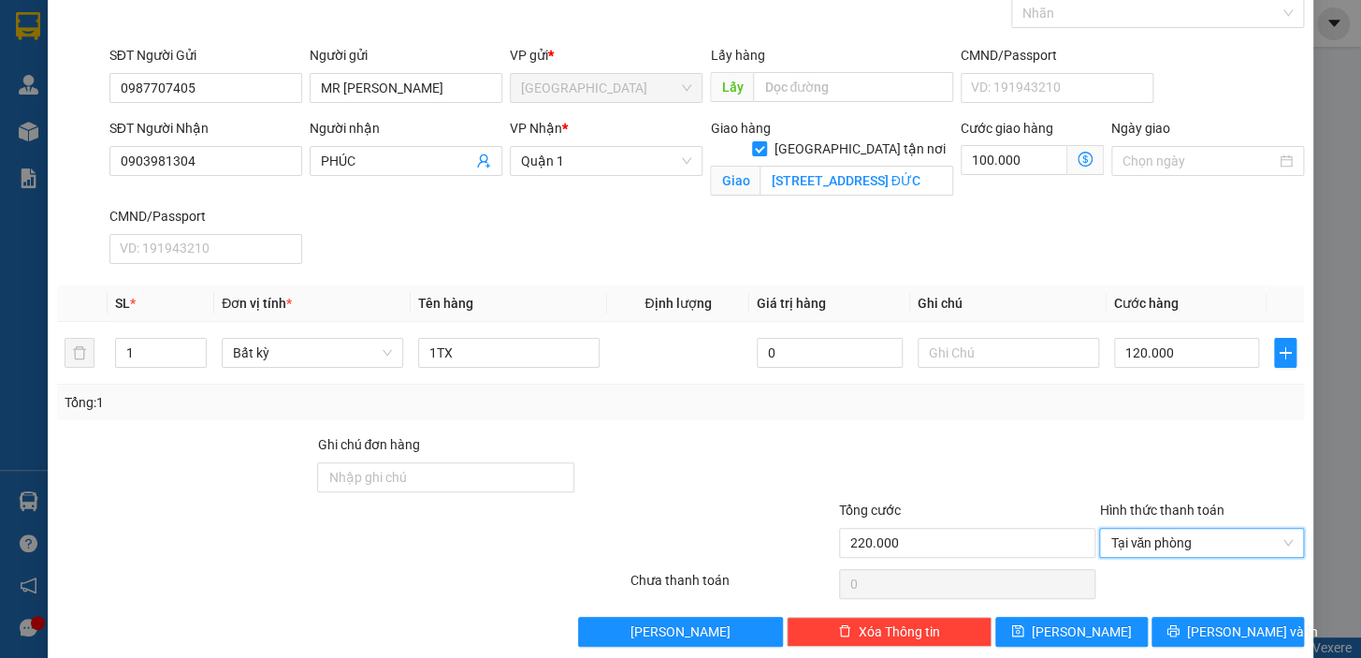
scroll to position [122, 0]
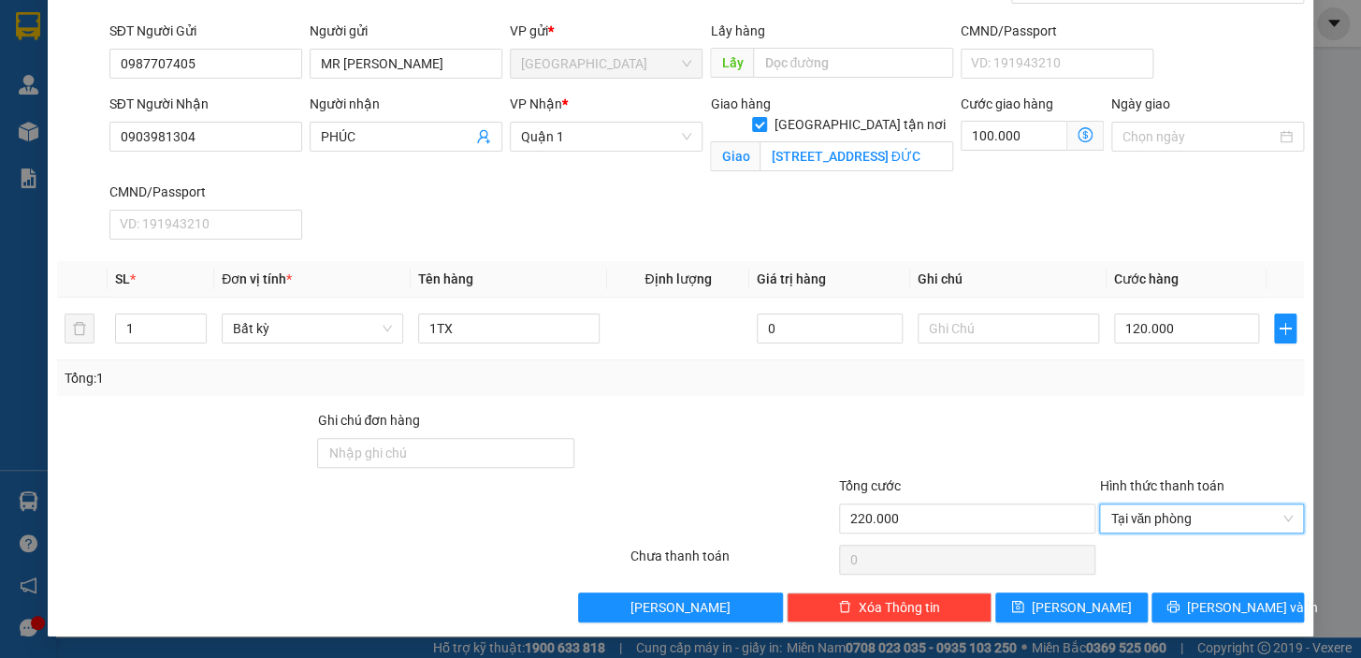
click at [1206, 583] on div "Transit Pickup Surcharge Ids Transit Deliver Surcharge Ids Transit Deliver Surc…" at bounding box center [680, 284] width 1247 height 676
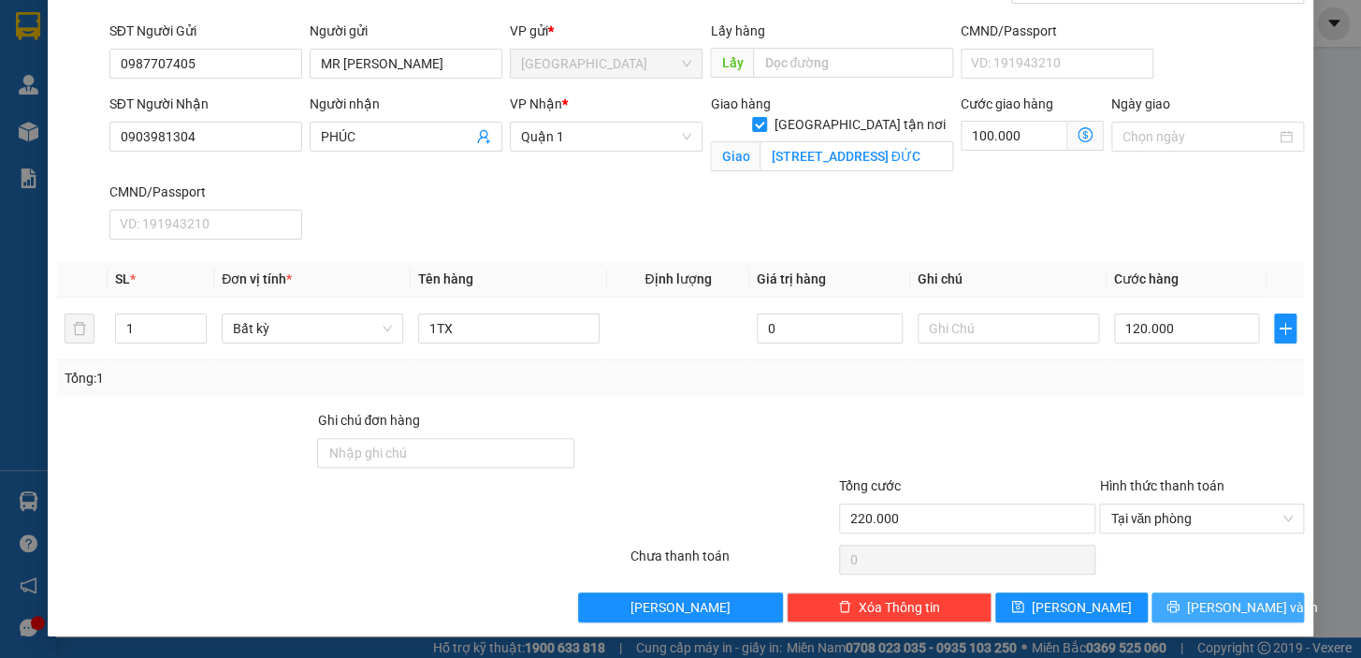
click at [1188, 618] on button "[PERSON_NAME] và In" at bounding box center [1228, 607] width 153 height 30
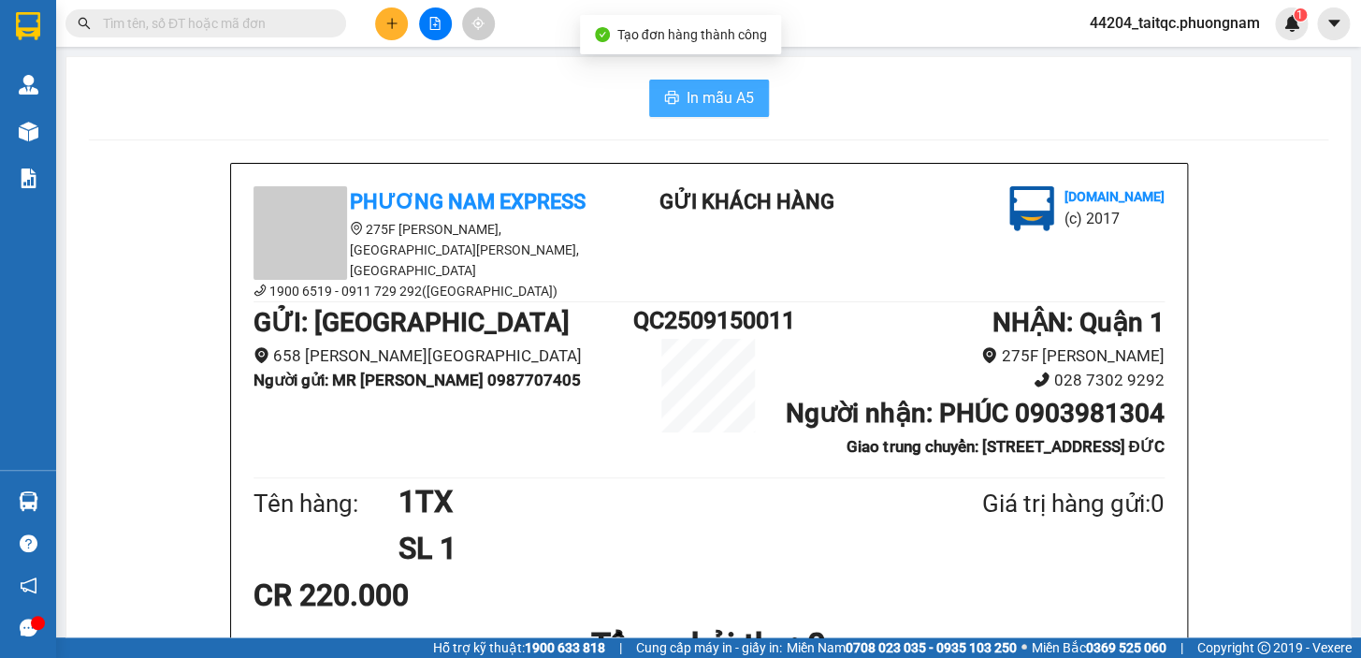
click at [649, 83] on button "In mẫu A5" at bounding box center [709, 98] width 120 height 37
click at [664, 93] on icon "printer" at bounding box center [671, 97] width 15 height 15
click at [383, 22] on button at bounding box center [391, 23] width 33 height 33
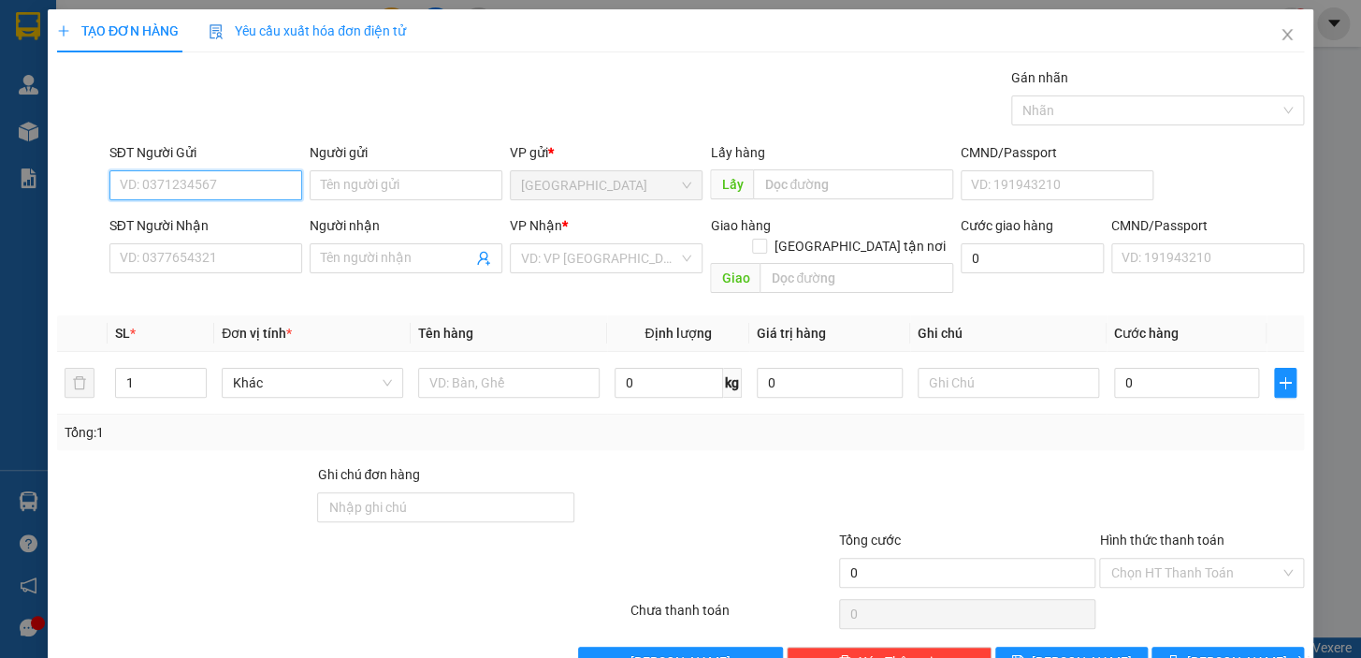
click at [232, 170] on input "SĐT Người Gửi" at bounding box center [205, 185] width 193 height 30
click at [210, 225] on div "0935335375 - CƯỜNG" at bounding box center [204, 222] width 168 height 21
type input "0935335375"
type input "CƯỜNG"
type input "0327285930"
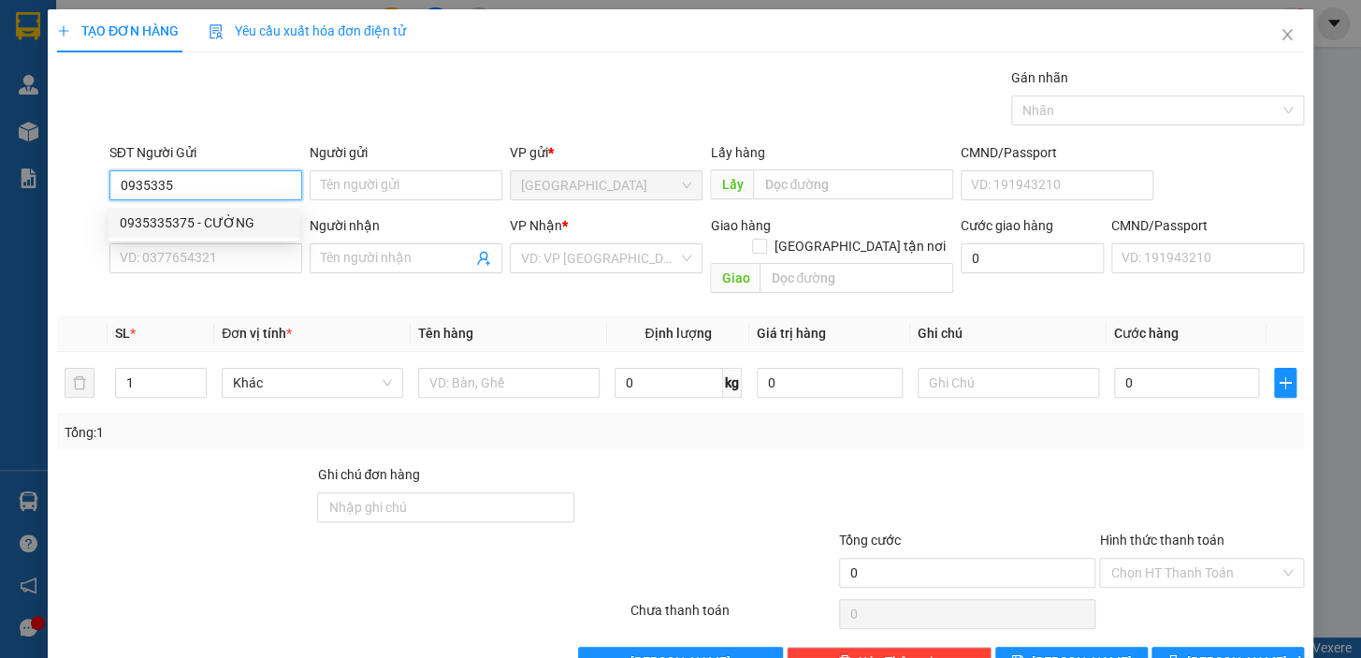
type input "TÂM"
type input "0935335375"
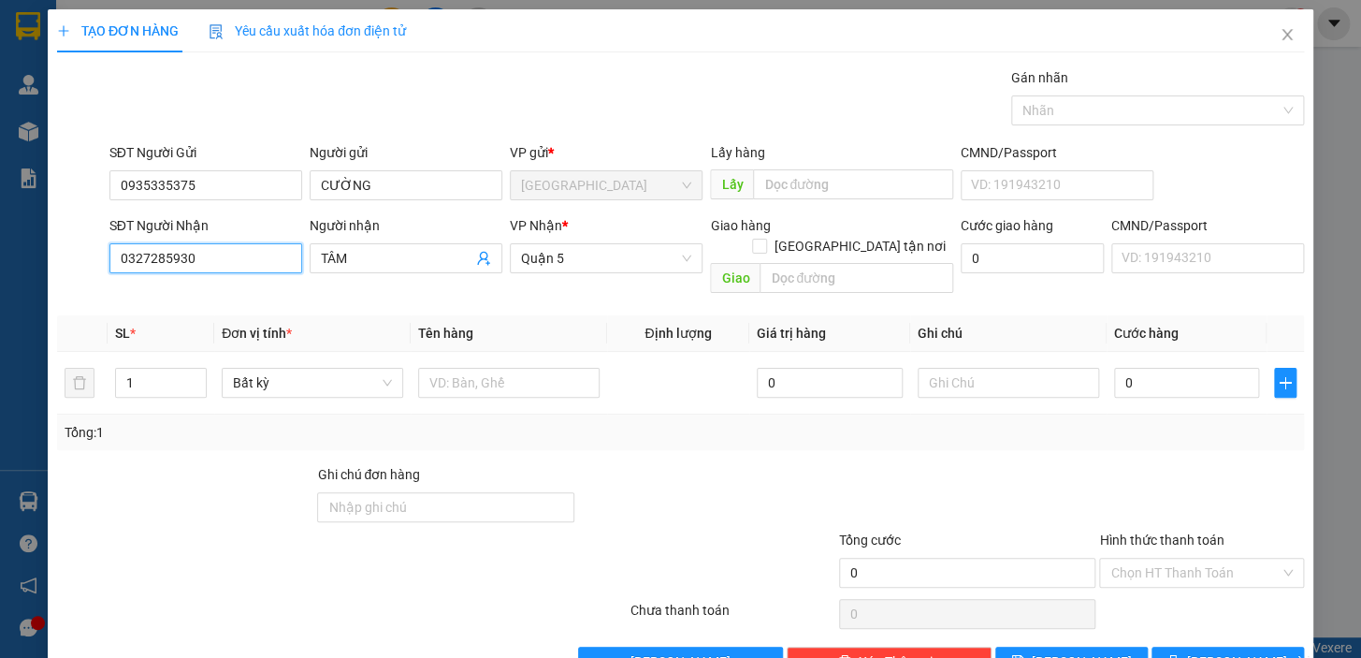
click at [201, 257] on input "0327285930" at bounding box center [205, 258] width 193 height 30
click at [216, 254] on input "0327285930" at bounding box center [205, 258] width 193 height 30
drag, startPoint x: 216, startPoint y: 254, endPoint x: 89, endPoint y: 244, distance: 127.7
click at [89, 244] on div "SĐT Người Nhận 0327285930 Người nhận TÂM VP Nhận * [GEOGRAPHIC_DATA] tận nơi Gi…" at bounding box center [680, 258] width 1251 height 86
type input "0707141363"
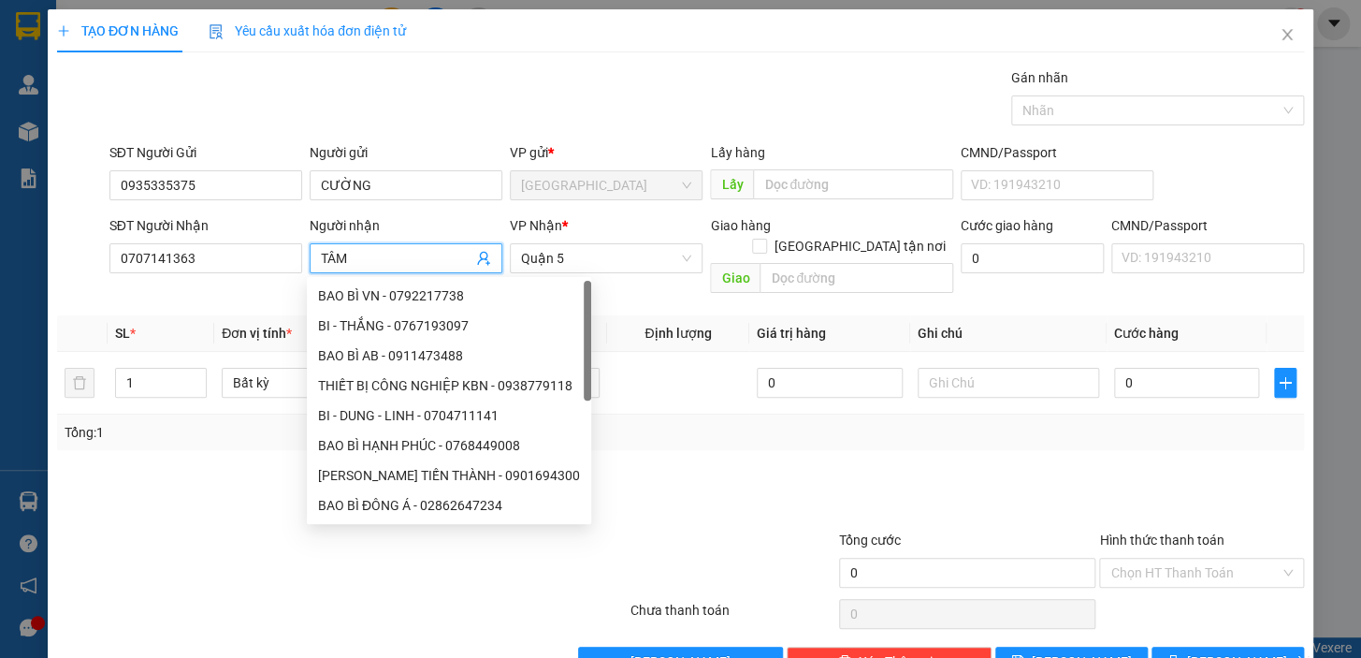
drag, startPoint x: 365, startPoint y: 253, endPoint x: 317, endPoint y: 256, distance: 47.9
click at [321, 256] on input "TÂM" at bounding box center [397, 258] width 152 height 21
type input "T"
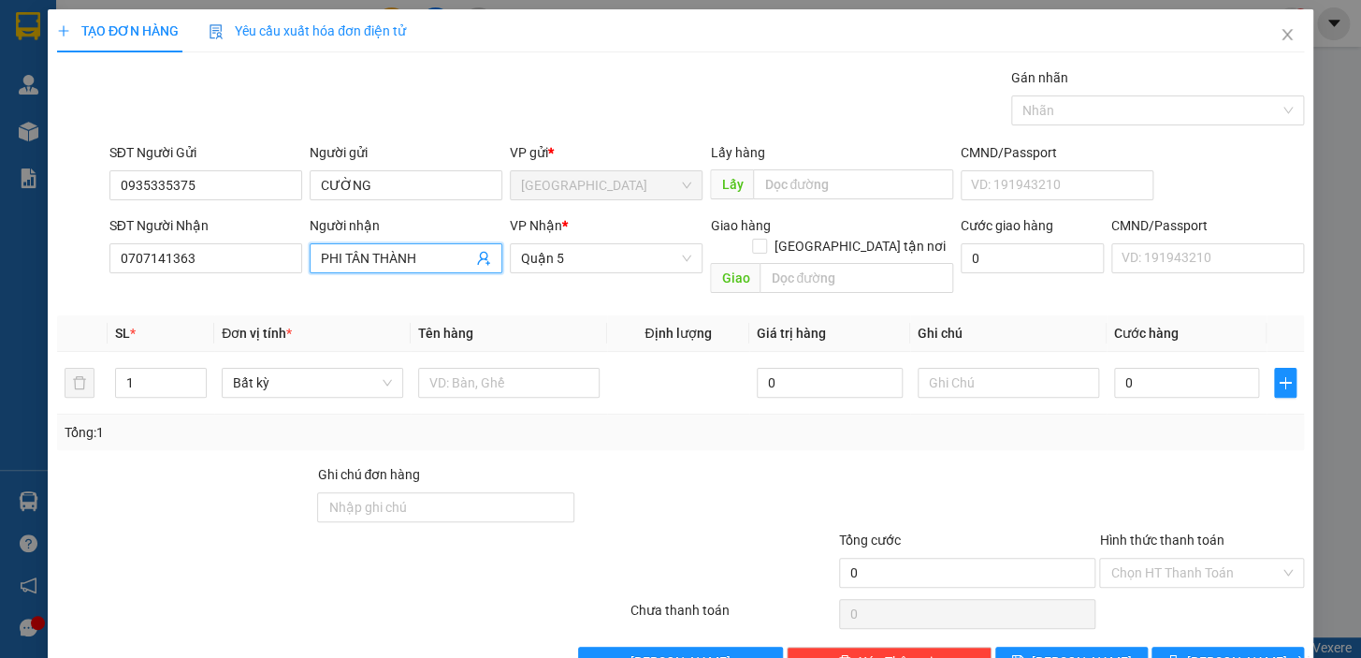
type input "PHI TÂN THÀNH"
click at [643, 422] on div "Tổng: 1" at bounding box center [681, 432] width 1232 height 21
click at [501, 369] on input "text" at bounding box center [509, 383] width 182 height 30
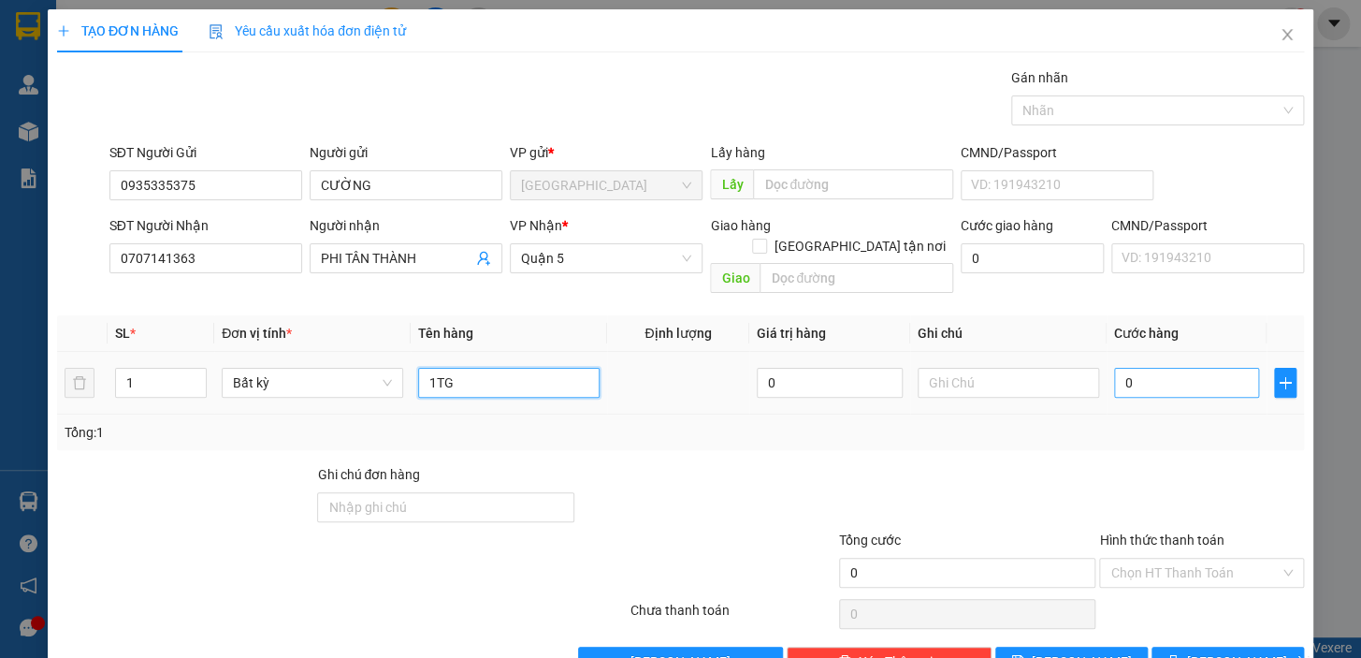
type input "1TG"
click at [1141, 368] on input "0" at bounding box center [1187, 383] width 146 height 30
drag, startPoint x: 1141, startPoint y: 355, endPoint x: 1106, endPoint y: 367, distance: 37.6
click at [1114, 368] on input "0" at bounding box center [1187, 383] width 146 height 30
type input "3"
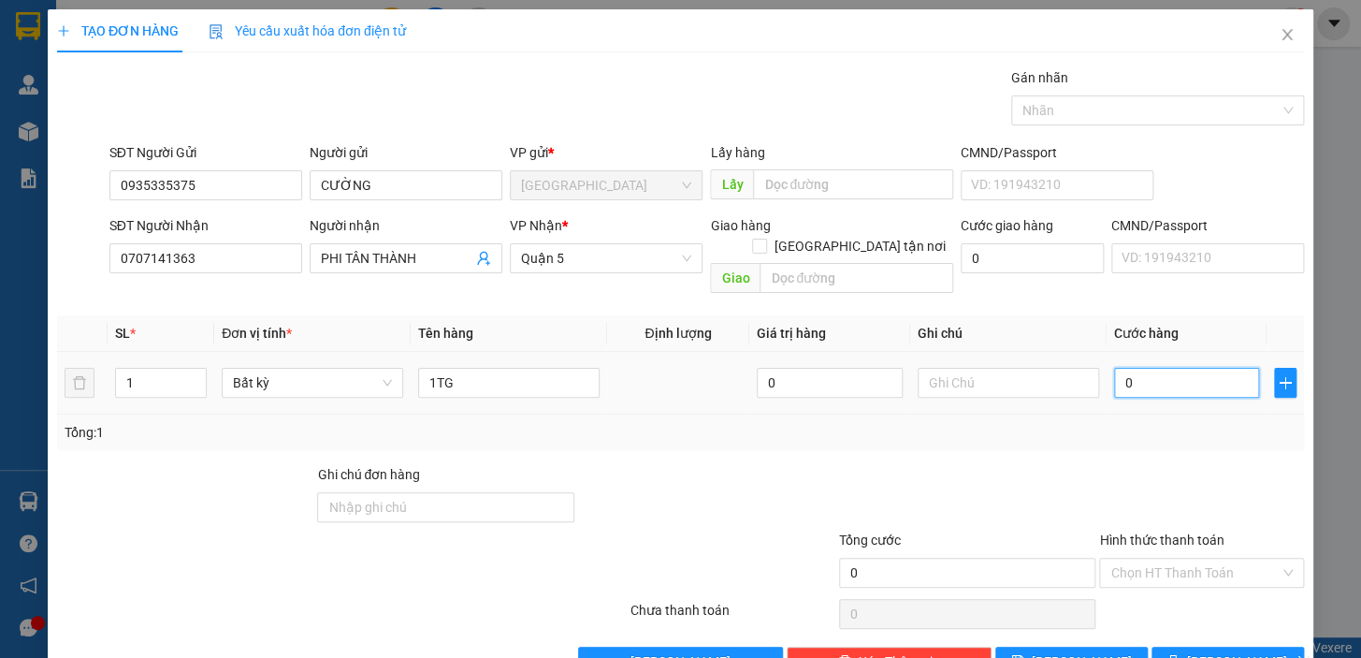
type input "3"
type input "30"
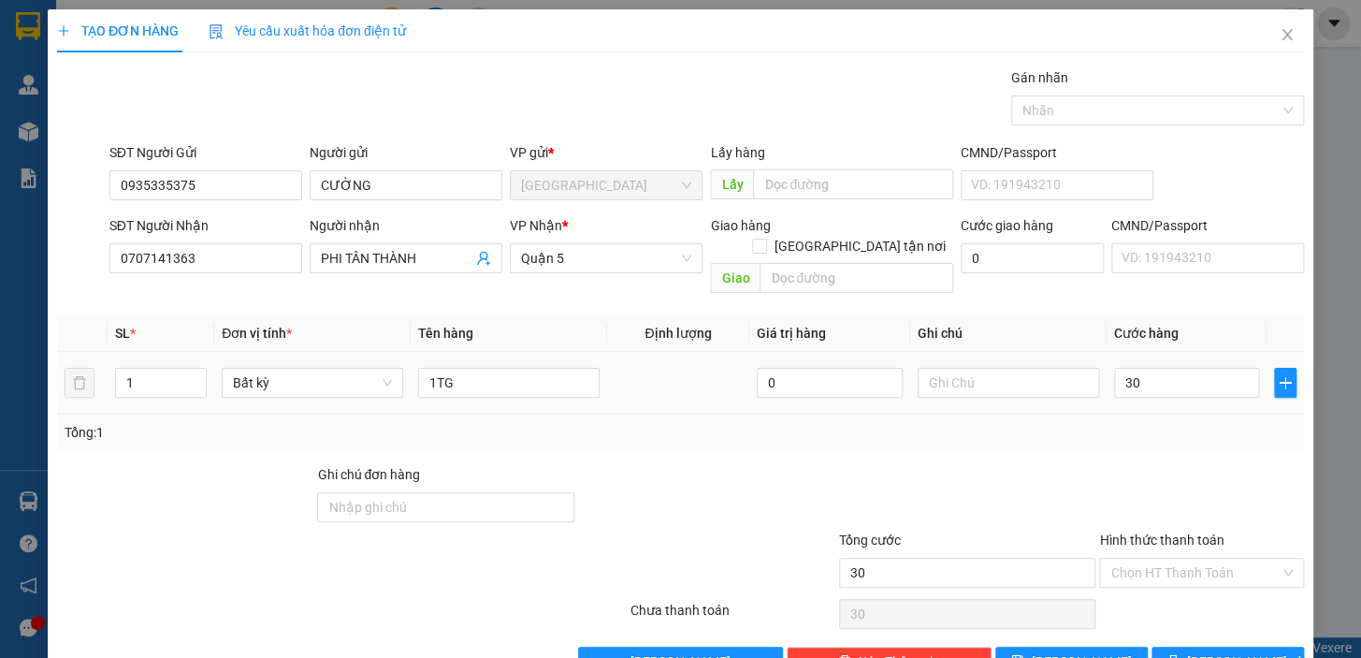
type input "30.000"
click at [1114, 422] on div "Tổng: 1" at bounding box center [681, 432] width 1232 height 21
click at [1196, 647] on button "[PERSON_NAME] và In" at bounding box center [1228, 662] width 153 height 30
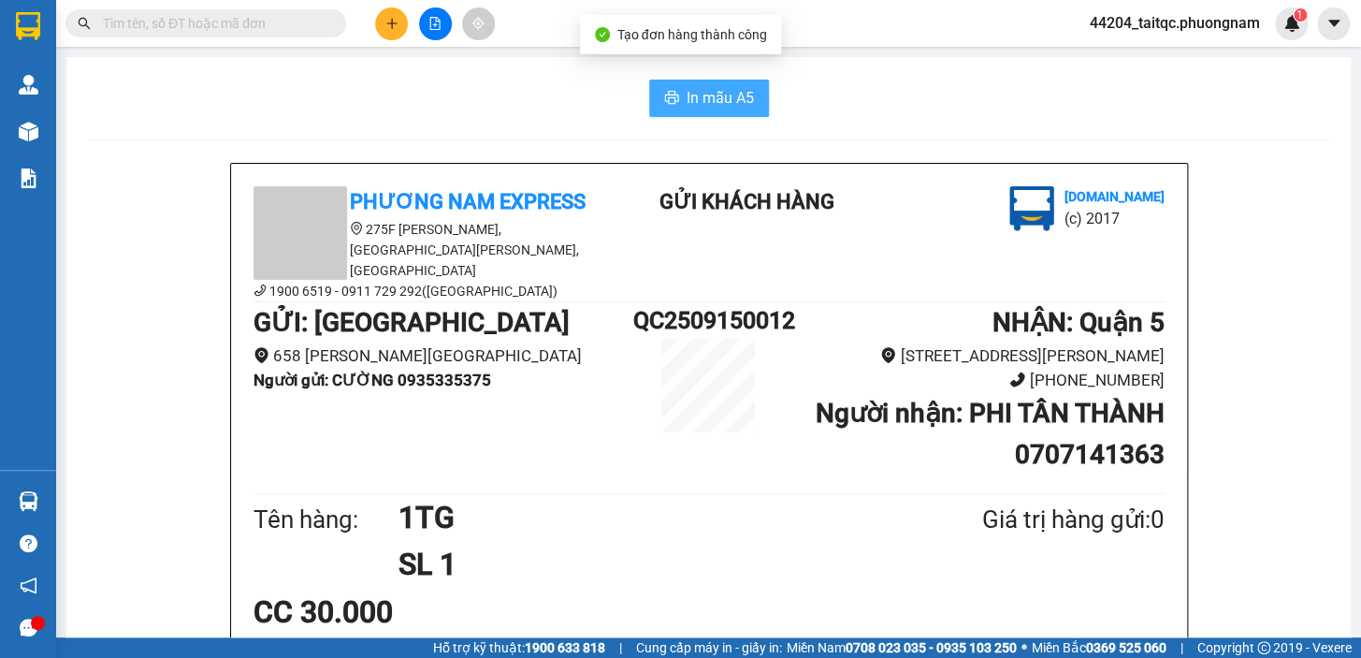
click at [708, 110] on button "In mẫu A5" at bounding box center [709, 98] width 120 height 37
click at [40, 131] on div at bounding box center [28, 131] width 33 height 33
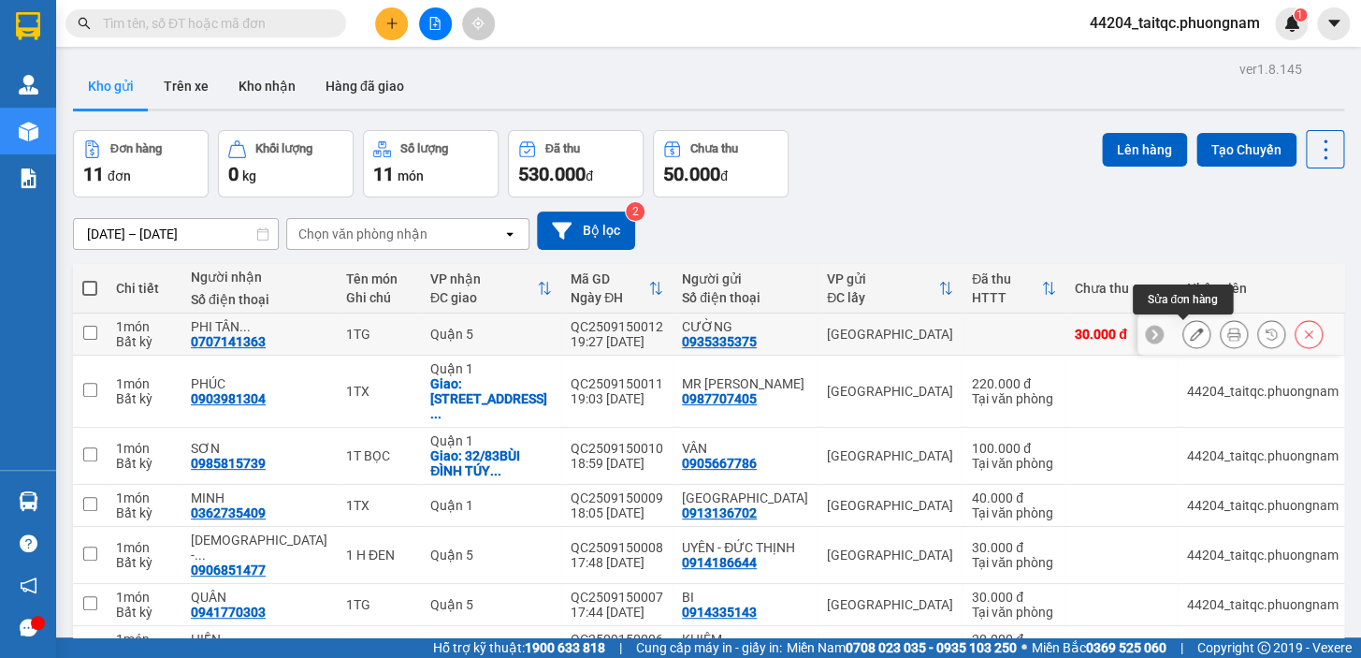
click at [1184, 334] on button at bounding box center [1197, 334] width 26 height 33
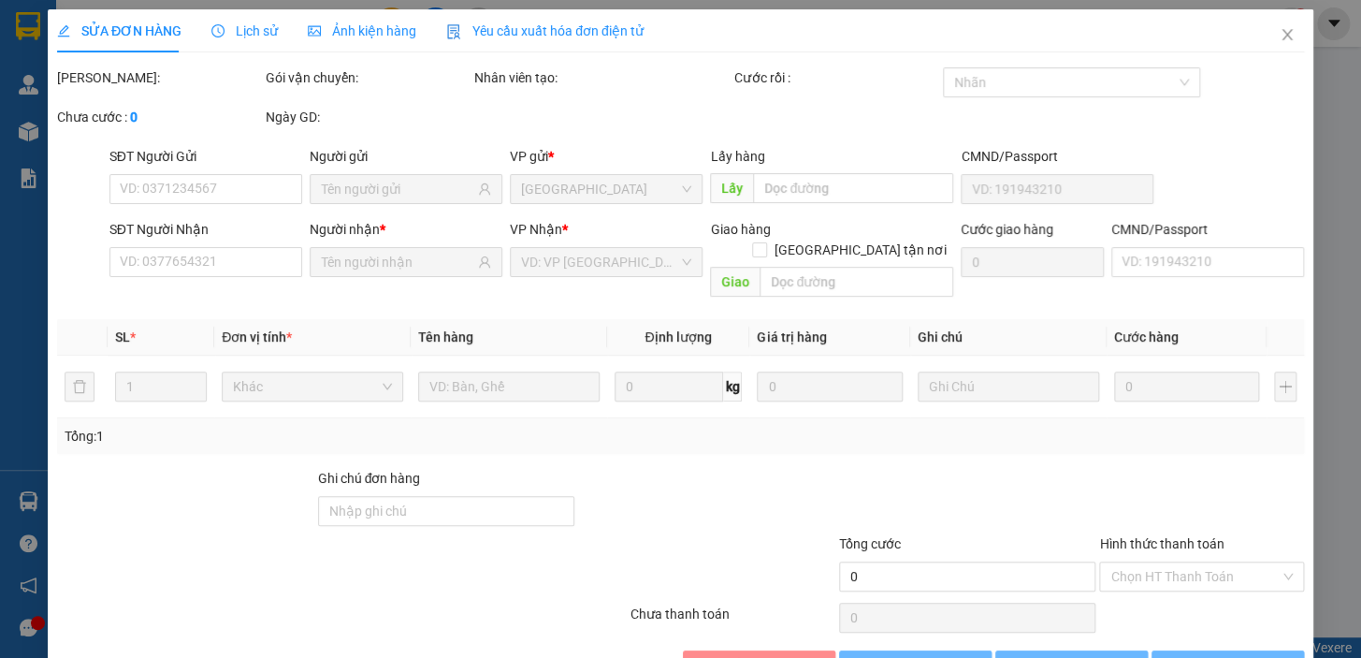
type input "0935335375"
type input "0707141363"
type input "30.000"
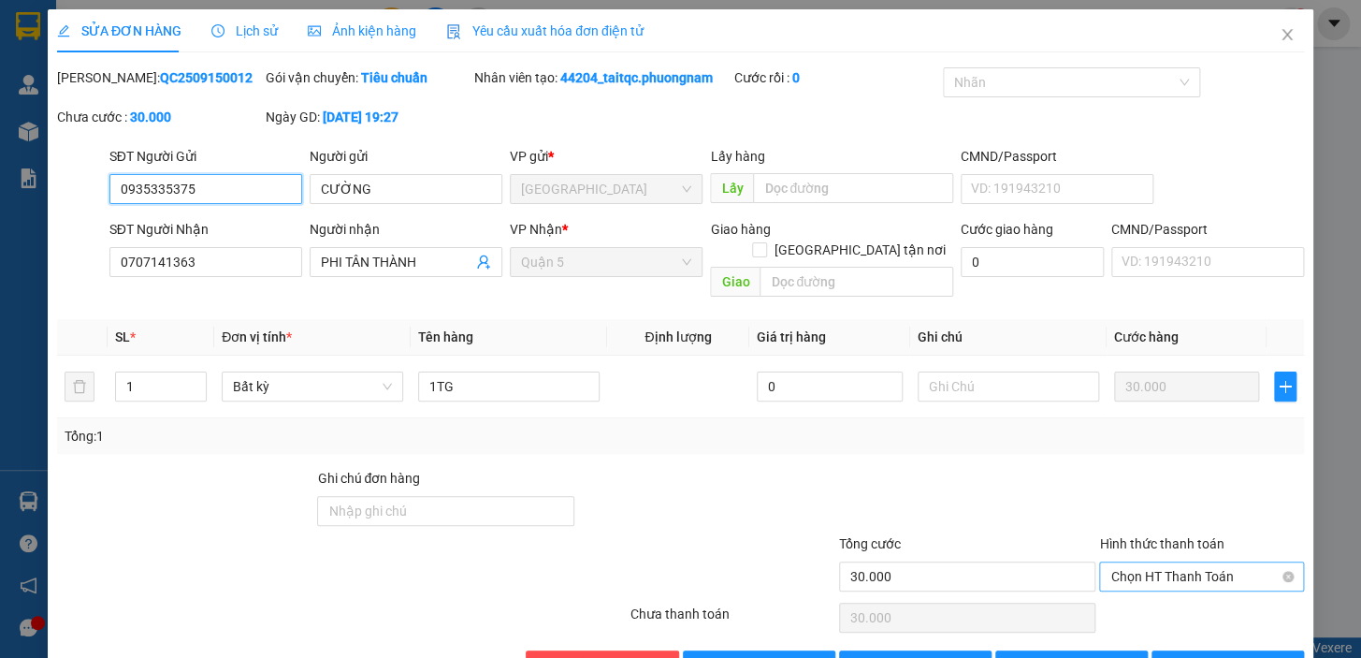
click at [1161, 562] on span "Chọn HT Thanh Toán" at bounding box center [1202, 576] width 182 height 28
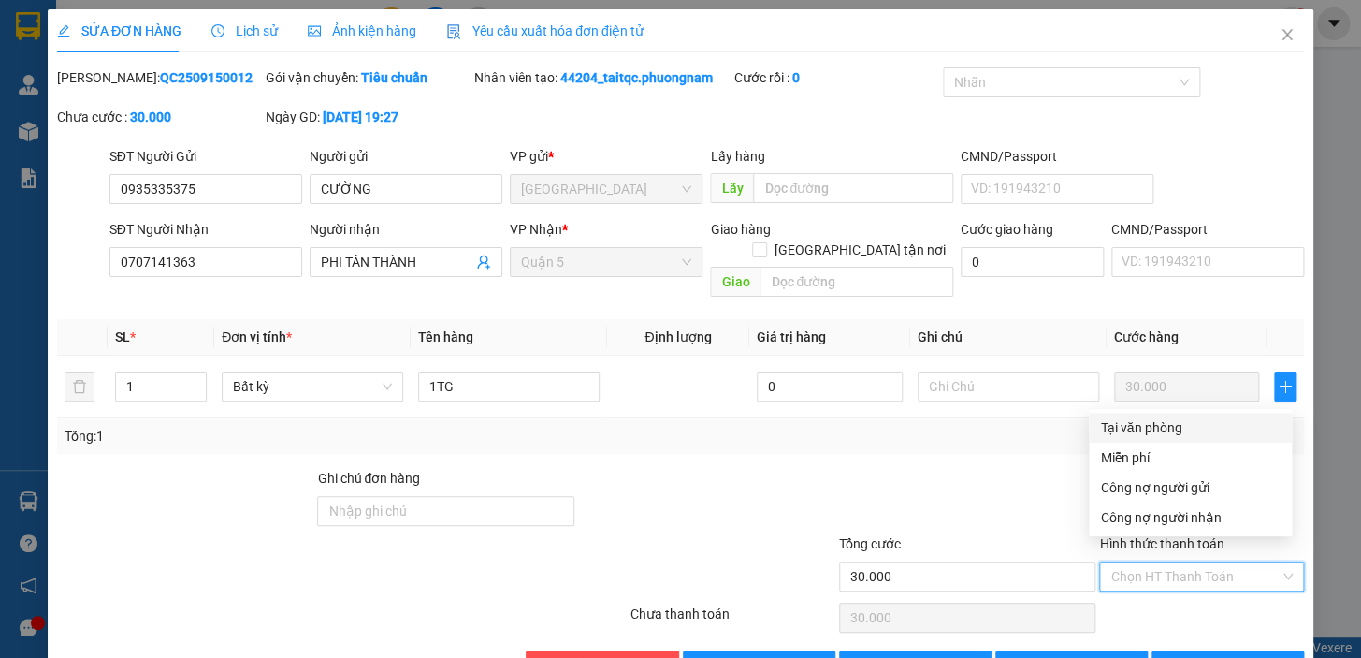
click at [1147, 432] on div "Tại văn phòng" at bounding box center [1190, 427] width 181 height 21
type input "0"
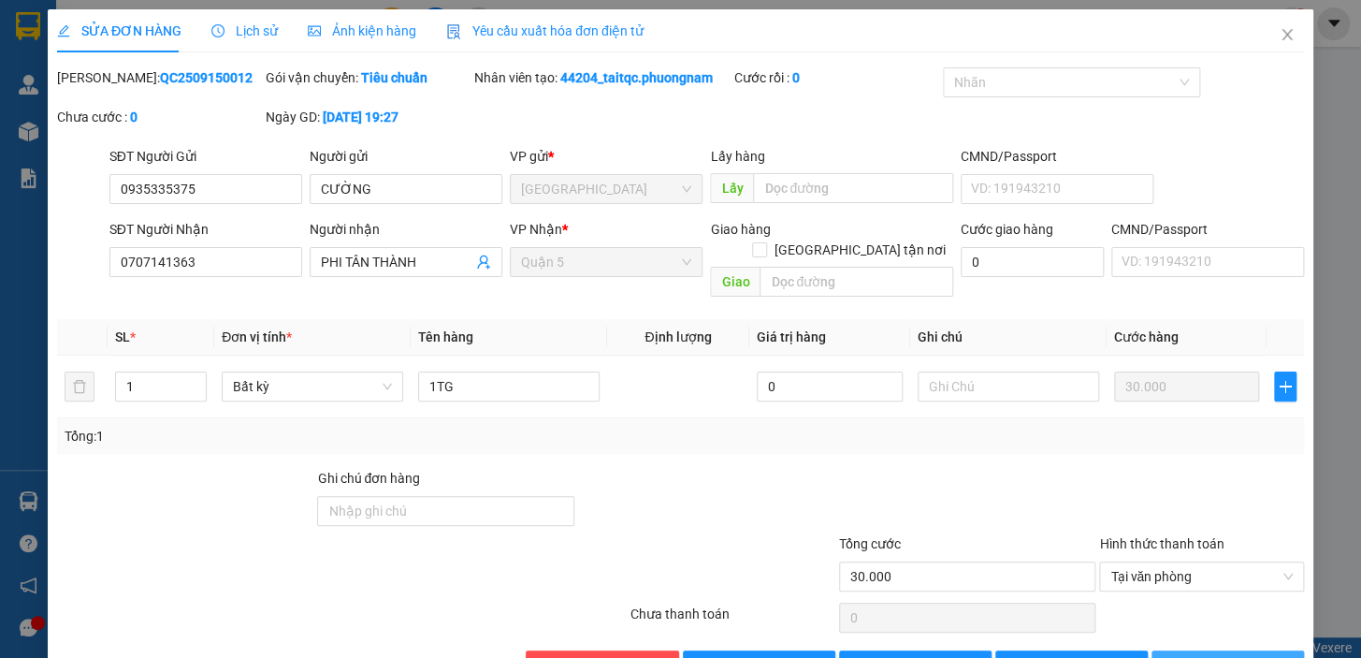
click at [1205, 655] on span "[PERSON_NAME] và In" at bounding box center [1252, 665] width 131 height 21
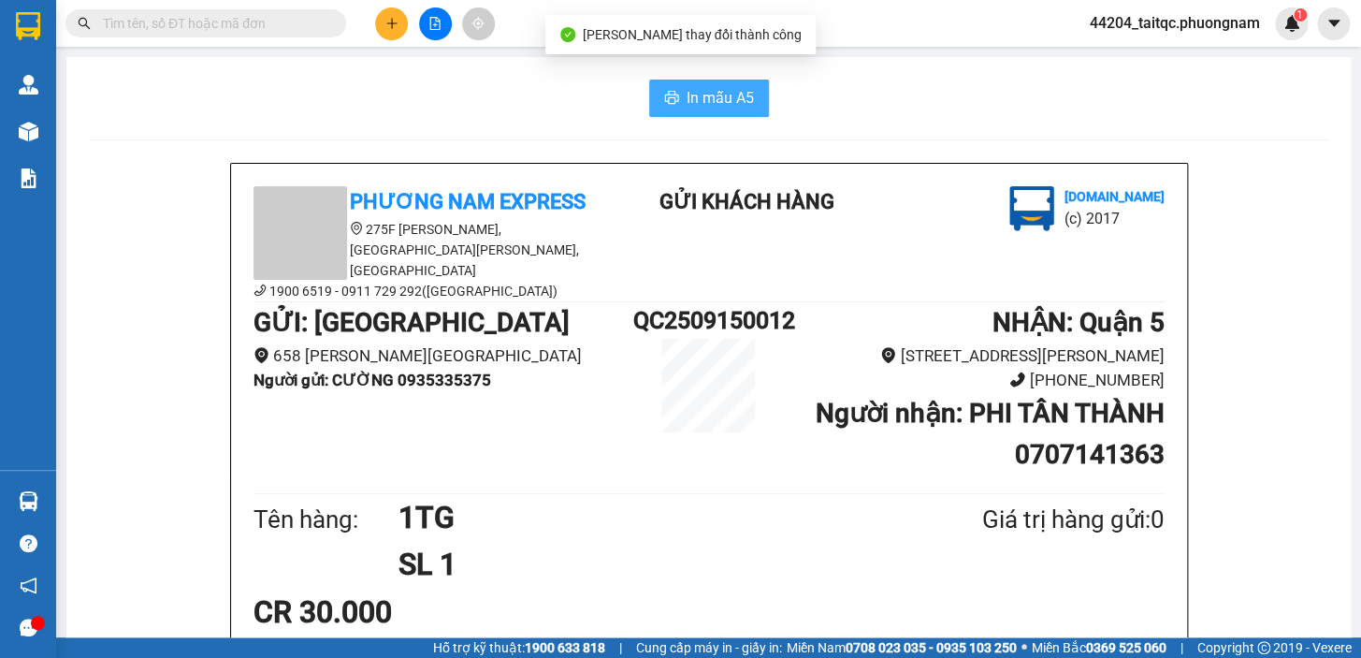
click at [687, 95] on span "In mẫu A5" at bounding box center [720, 97] width 67 height 23
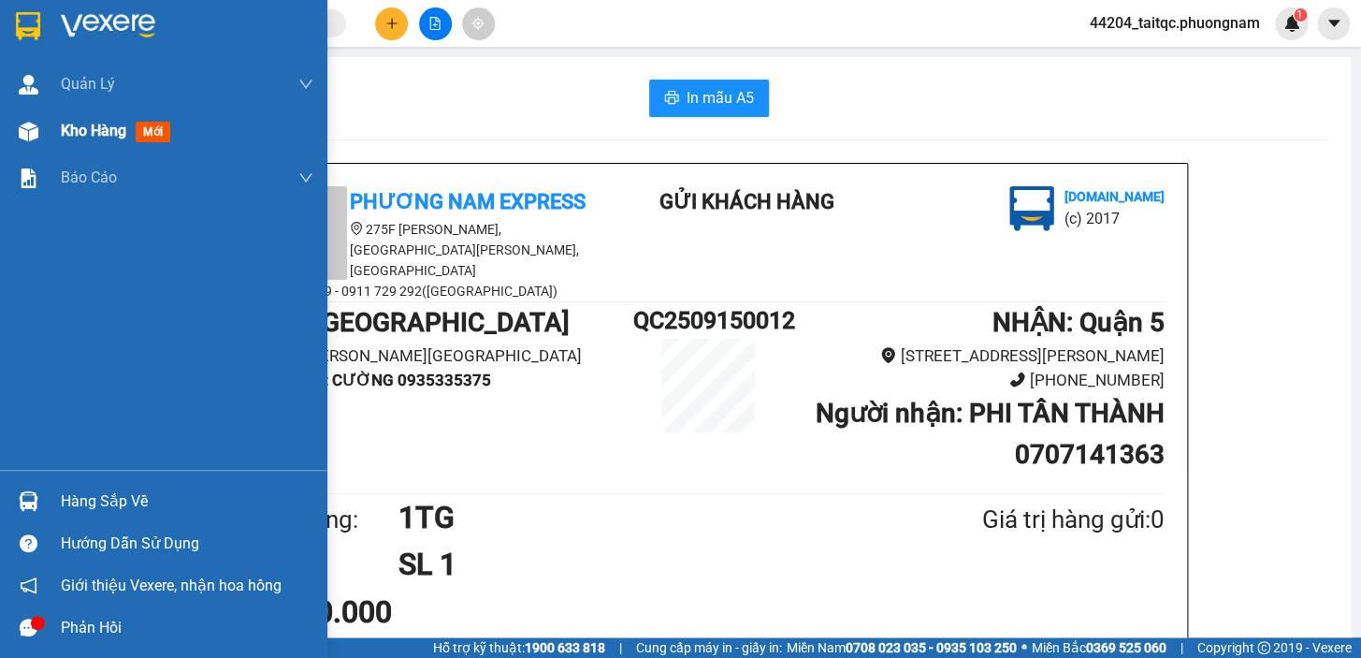
click at [77, 142] on div "Kho hàng mới" at bounding box center [187, 131] width 253 height 47
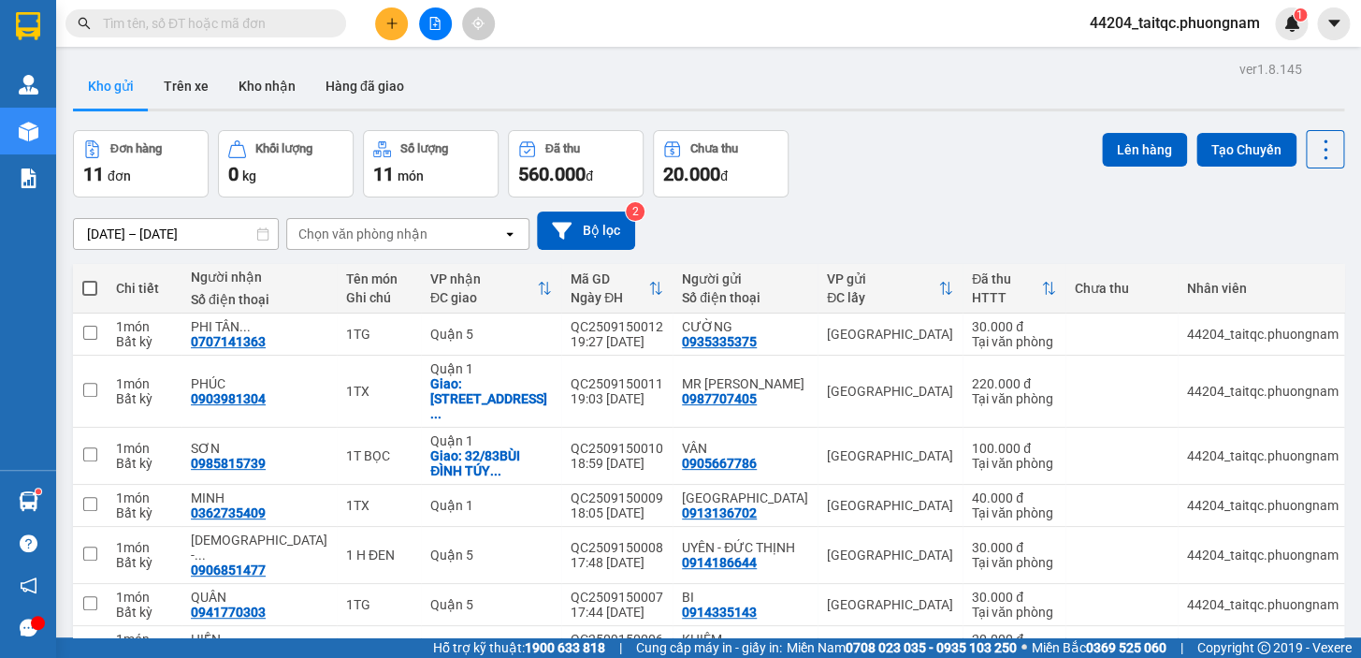
click at [92, 280] on label at bounding box center [89, 288] width 15 height 19
click at [90, 279] on input "checkbox" at bounding box center [90, 279] width 0 height 0
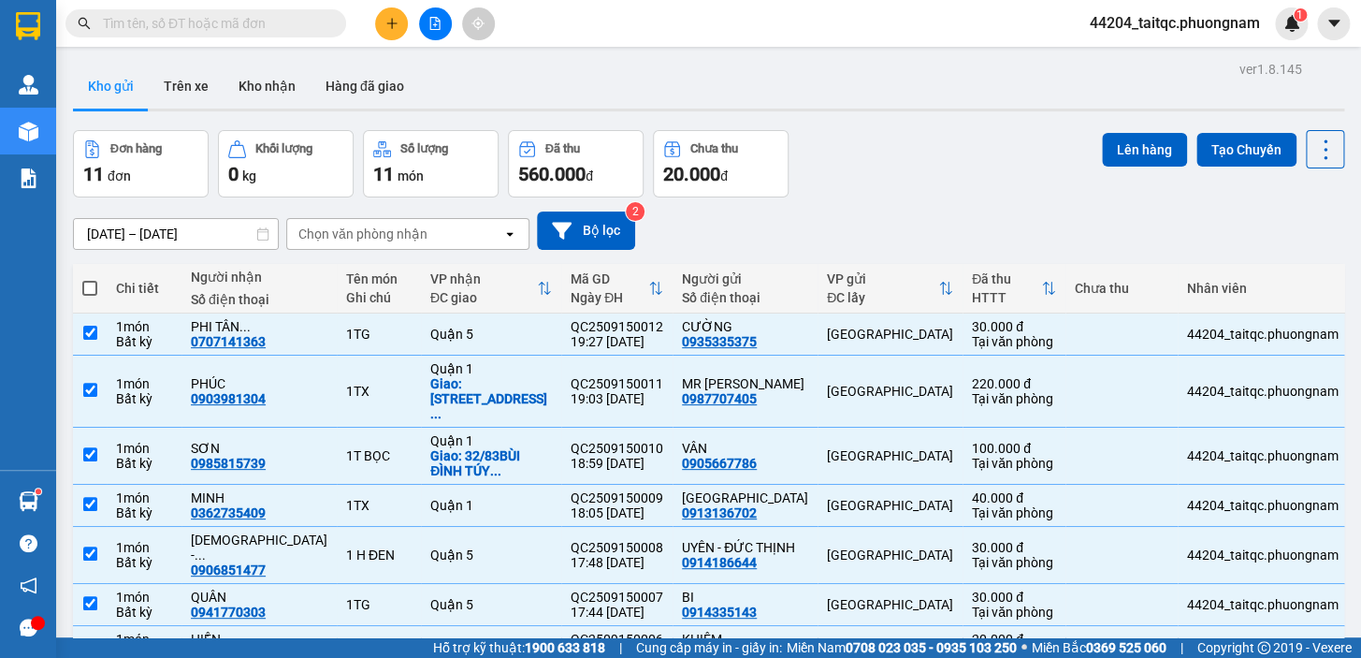
checkbox input "true"
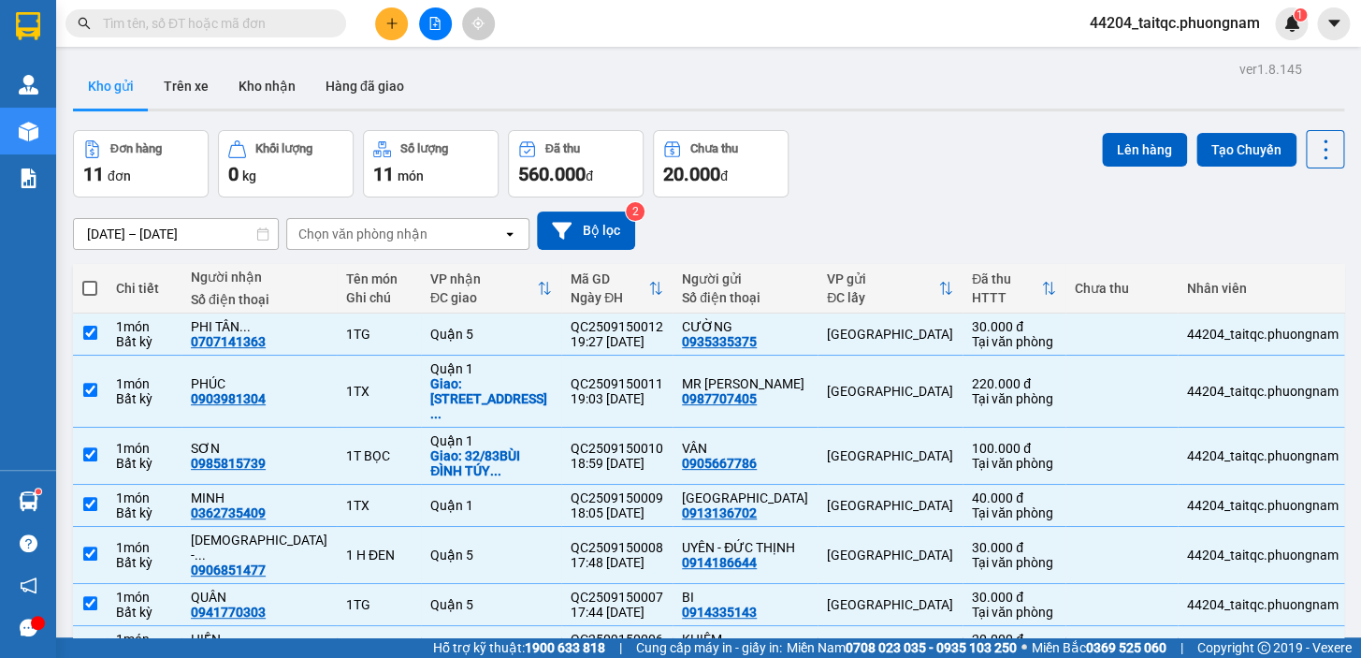
checkbox input "true"
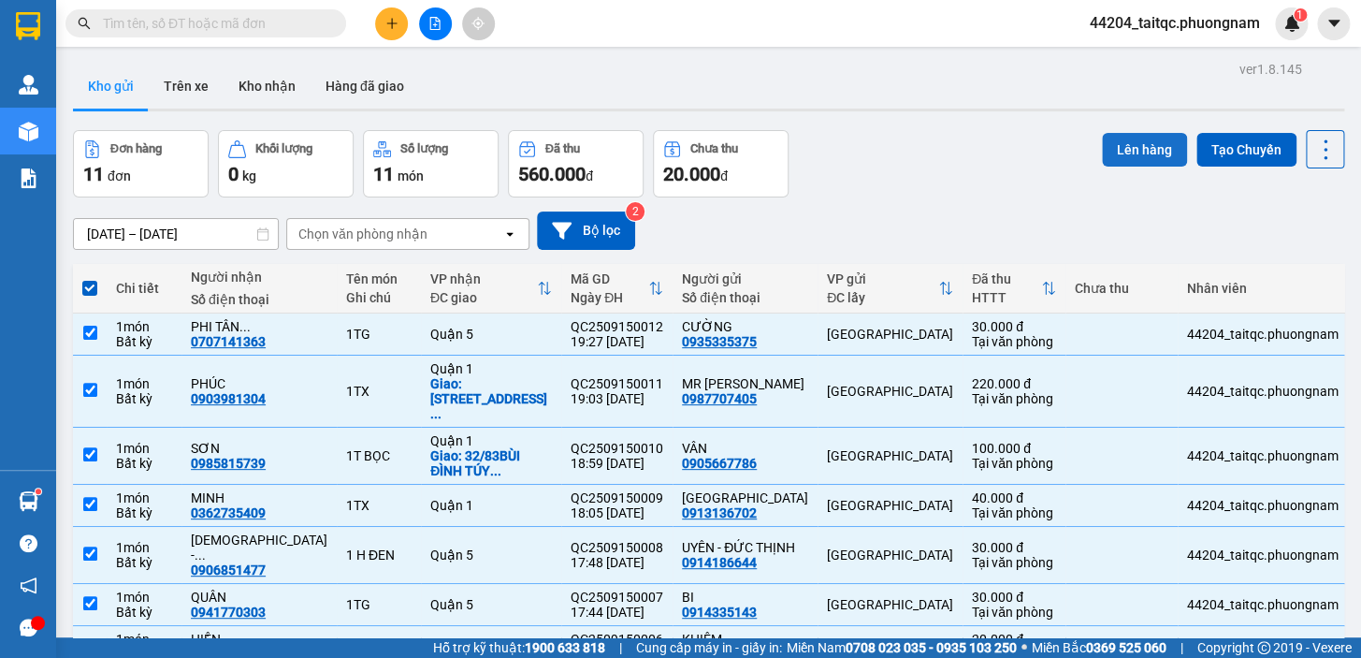
click at [1146, 157] on button "Lên hàng" at bounding box center [1144, 150] width 85 height 34
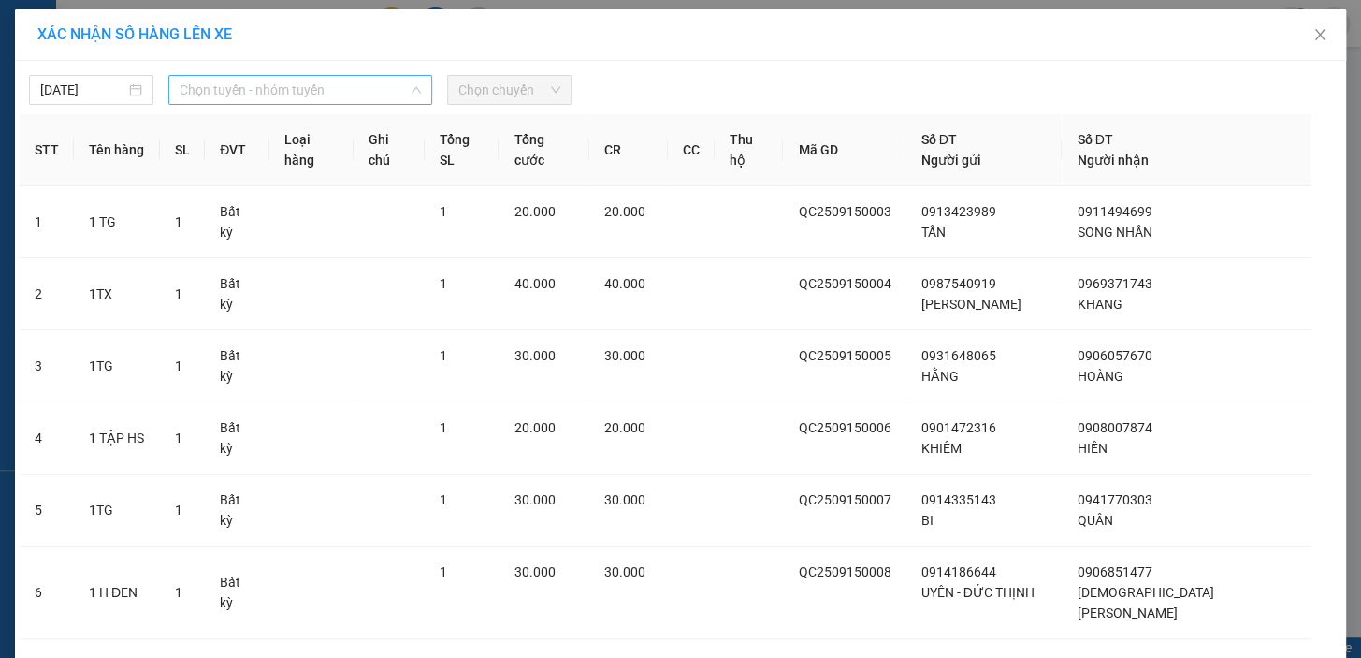
click at [271, 94] on span "Chọn tuyến - nhóm tuyến" at bounding box center [300, 90] width 241 height 28
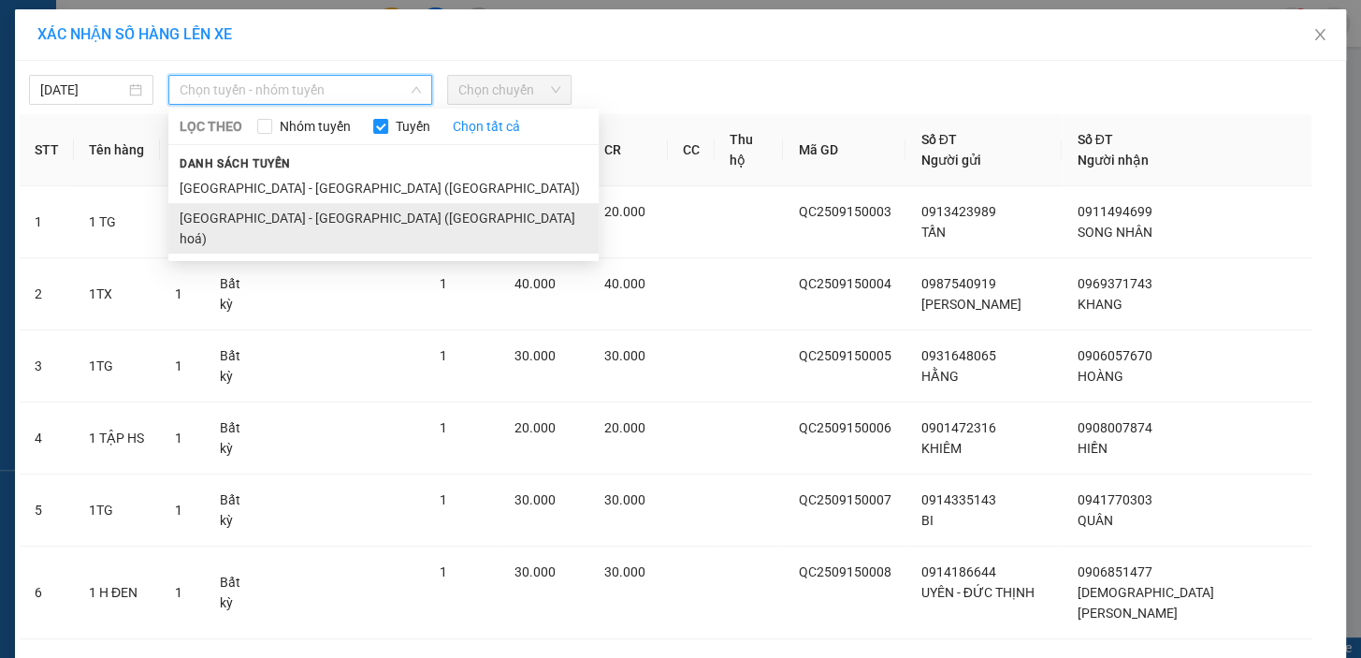
click at [290, 212] on li "[GEOGRAPHIC_DATA] - [GEOGRAPHIC_DATA] ([GEOGRAPHIC_DATA] hoá)" at bounding box center [383, 228] width 430 height 51
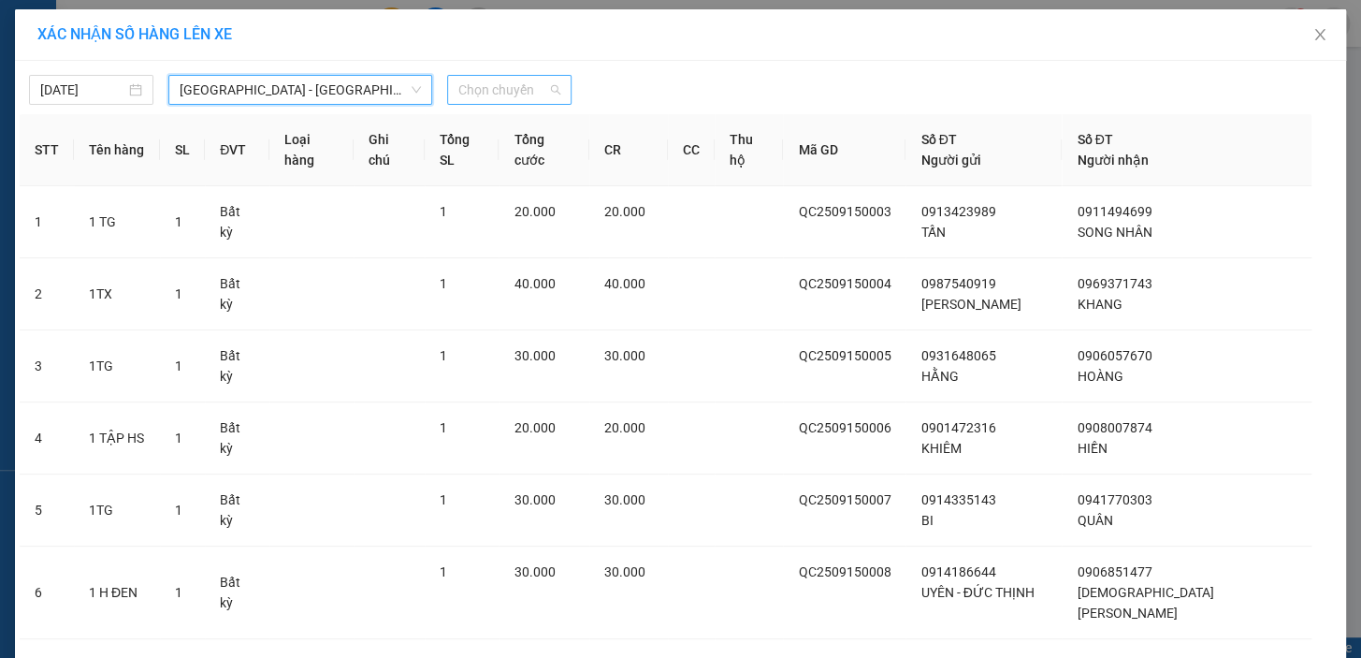
click at [461, 94] on span "Chọn chuyến" at bounding box center [509, 90] width 102 height 28
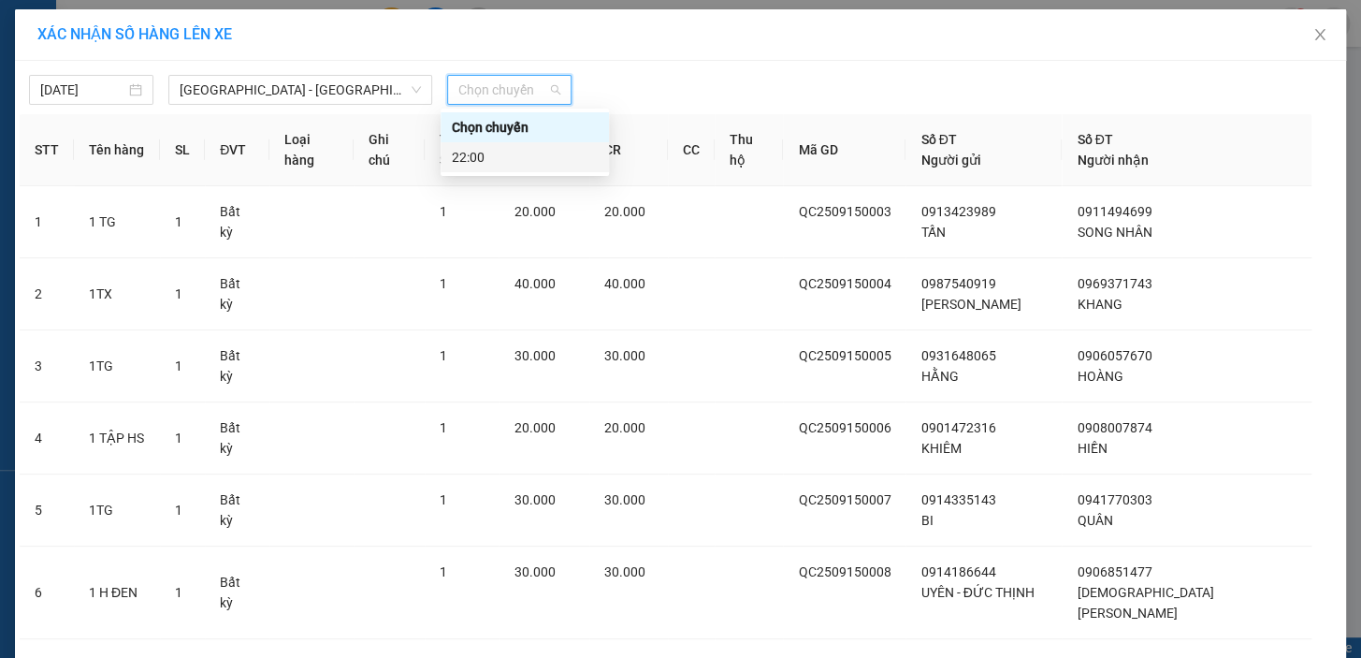
click at [487, 160] on div "22:00" at bounding box center [525, 157] width 146 height 21
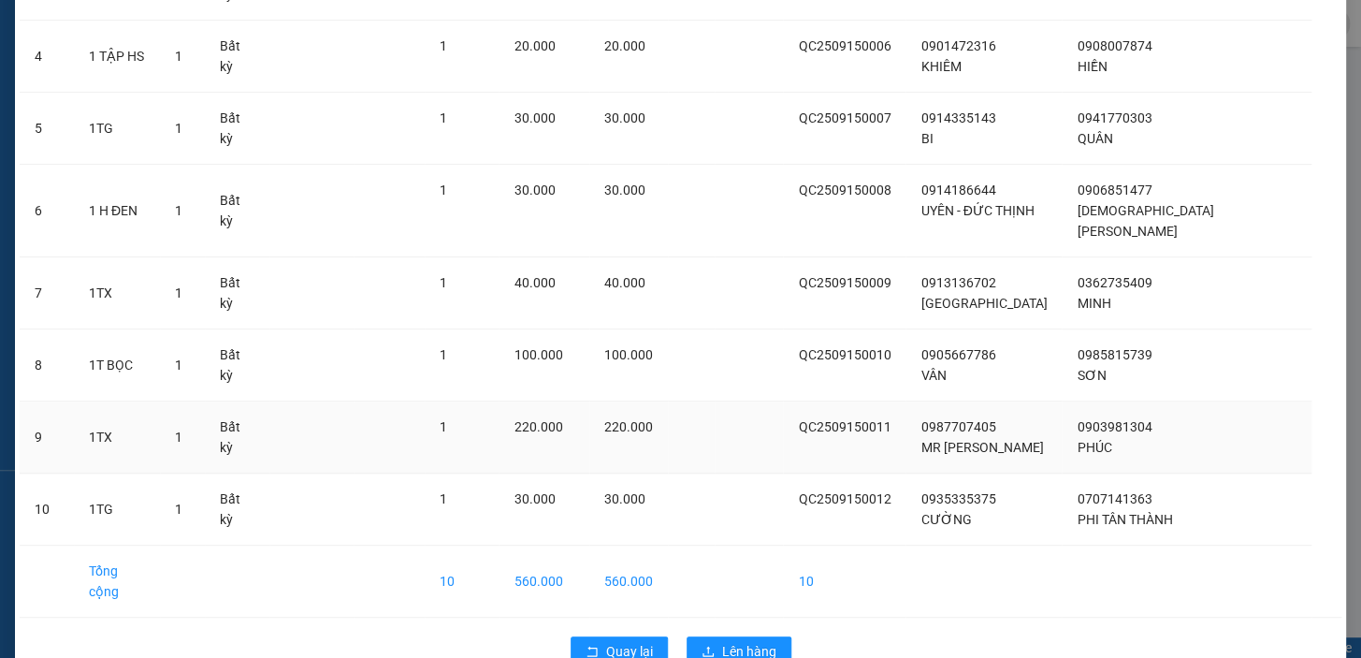
scroll to position [395, 0]
click at [744, 639] on span "Lên hàng" at bounding box center [749, 649] width 54 height 21
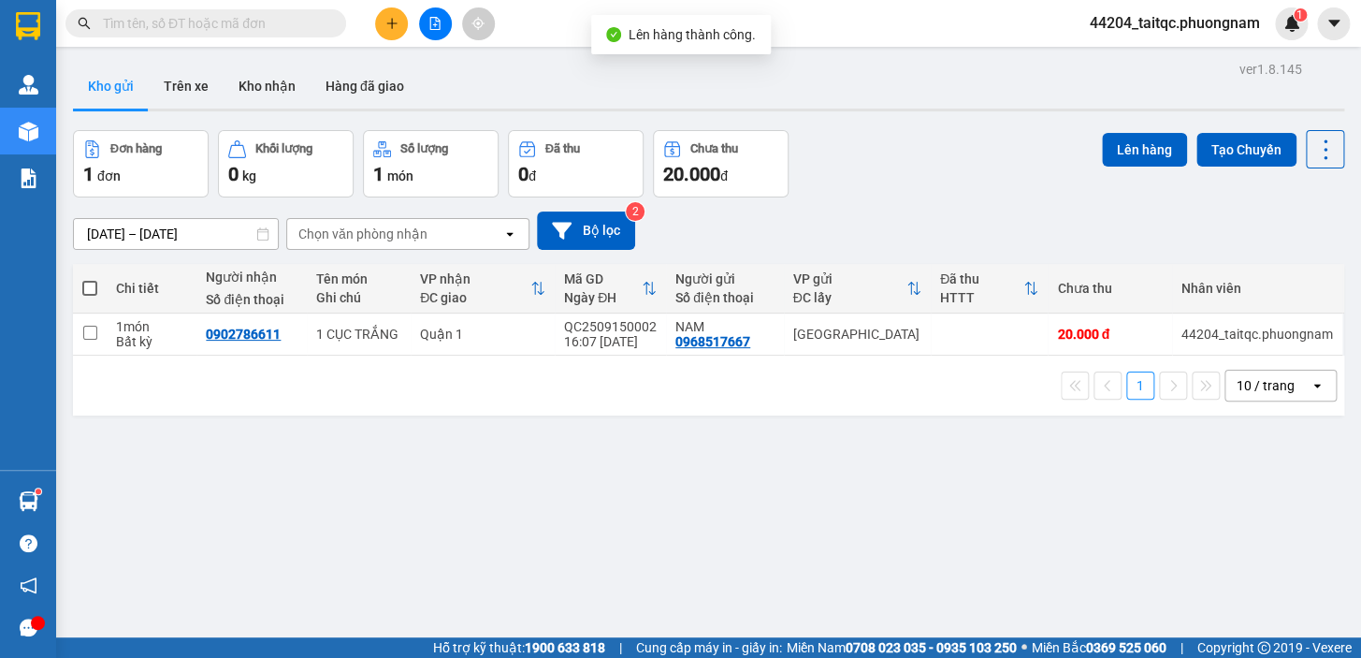
click at [88, 288] on span at bounding box center [89, 288] width 15 height 15
click at [90, 279] on input "checkbox" at bounding box center [90, 279] width 0 height 0
checkbox input "true"
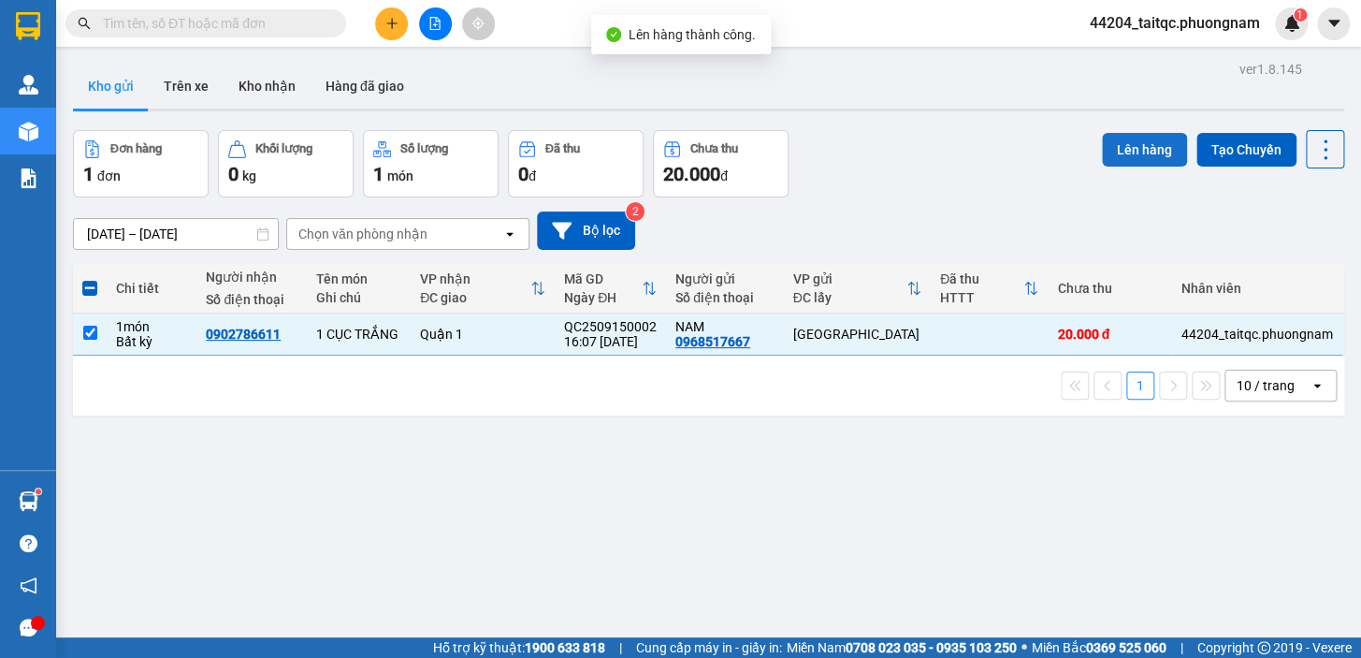
click at [1121, 152] on button "Lên hàng" at bounding box center [1144, 150] width 85 height 34
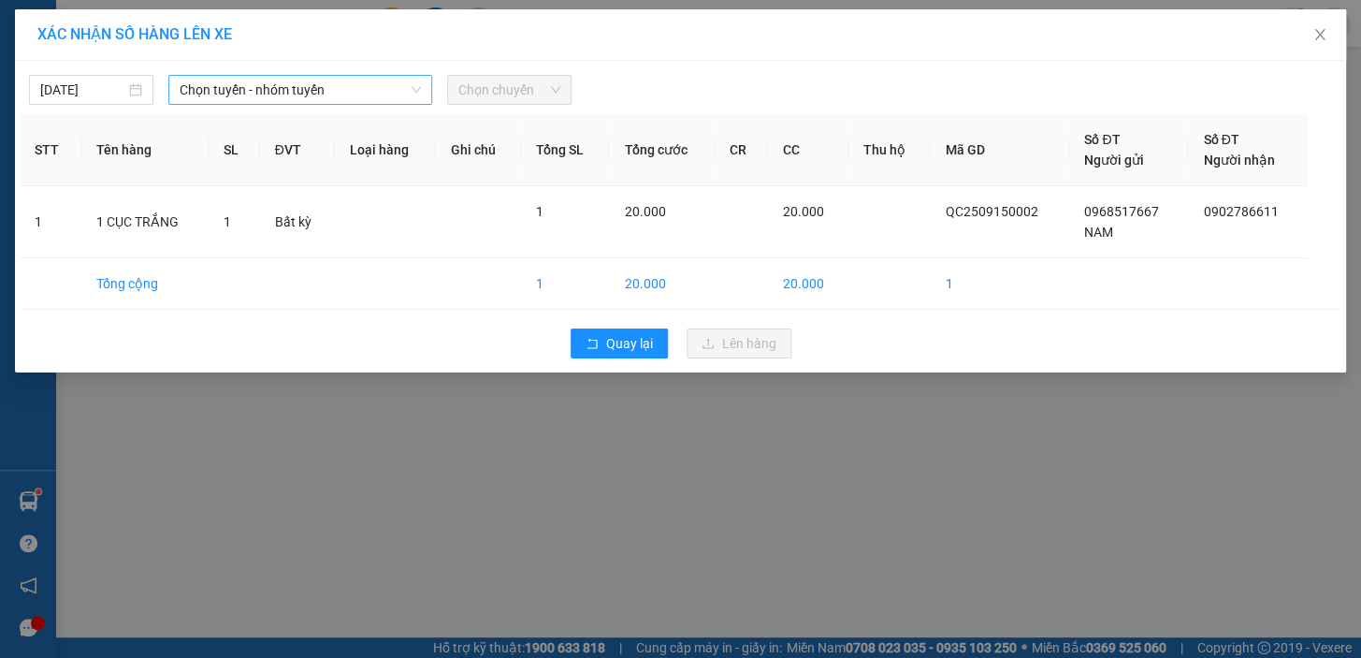
click at [217, 95] on span "Chọn tuyến - nhóm tuyến" at bounding box center [300, 90] width 241 height 28
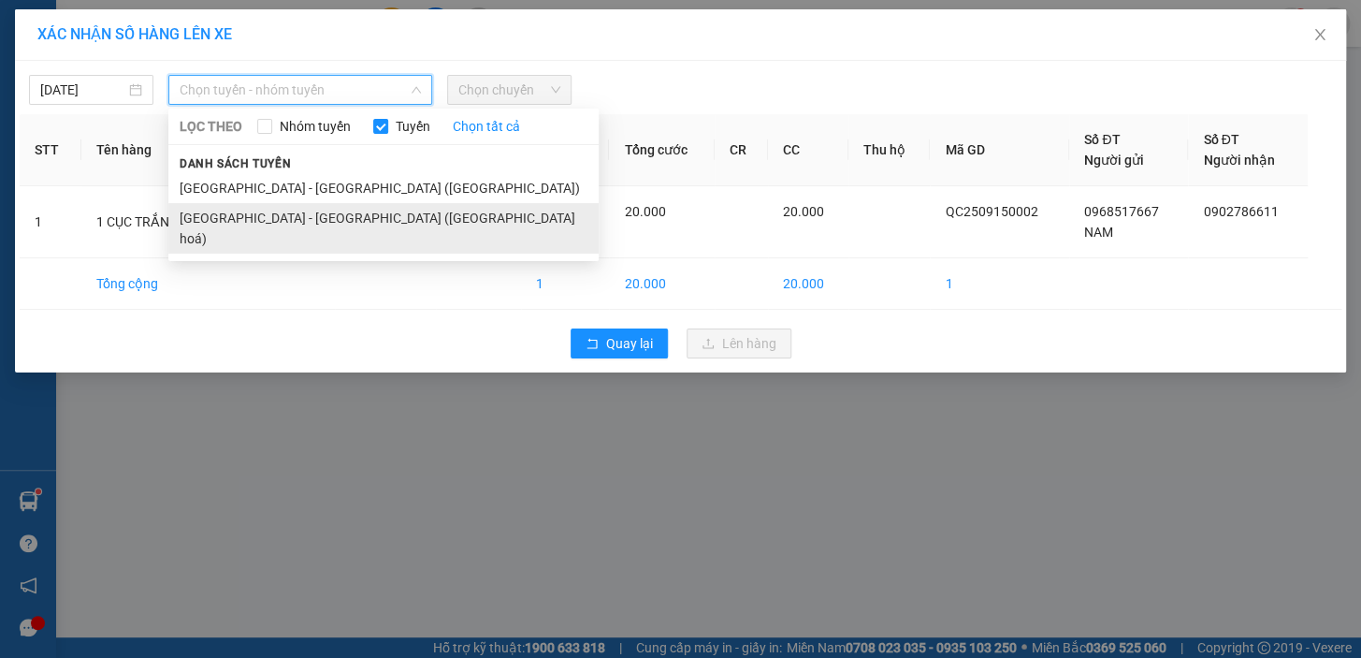
click at [293, 214] on li "[GEOGRAPHIC_DATA] - [GEOGRAPHIC_DATA] ([GEOGRAPHIC_DATA] hoá)" at bounding box center [383, 228] width 430 height 51
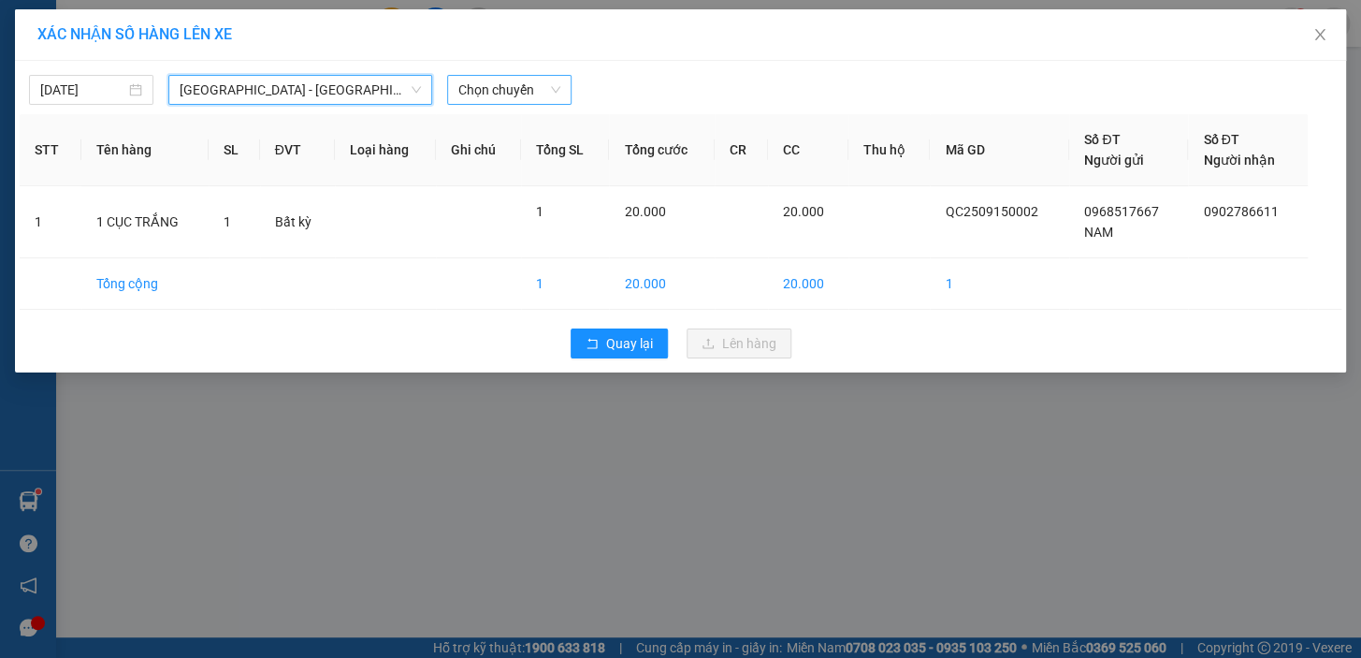
click at [504, 84] on span "Chọn chuyến" at bounding box center [509, 90] width 102 height 28
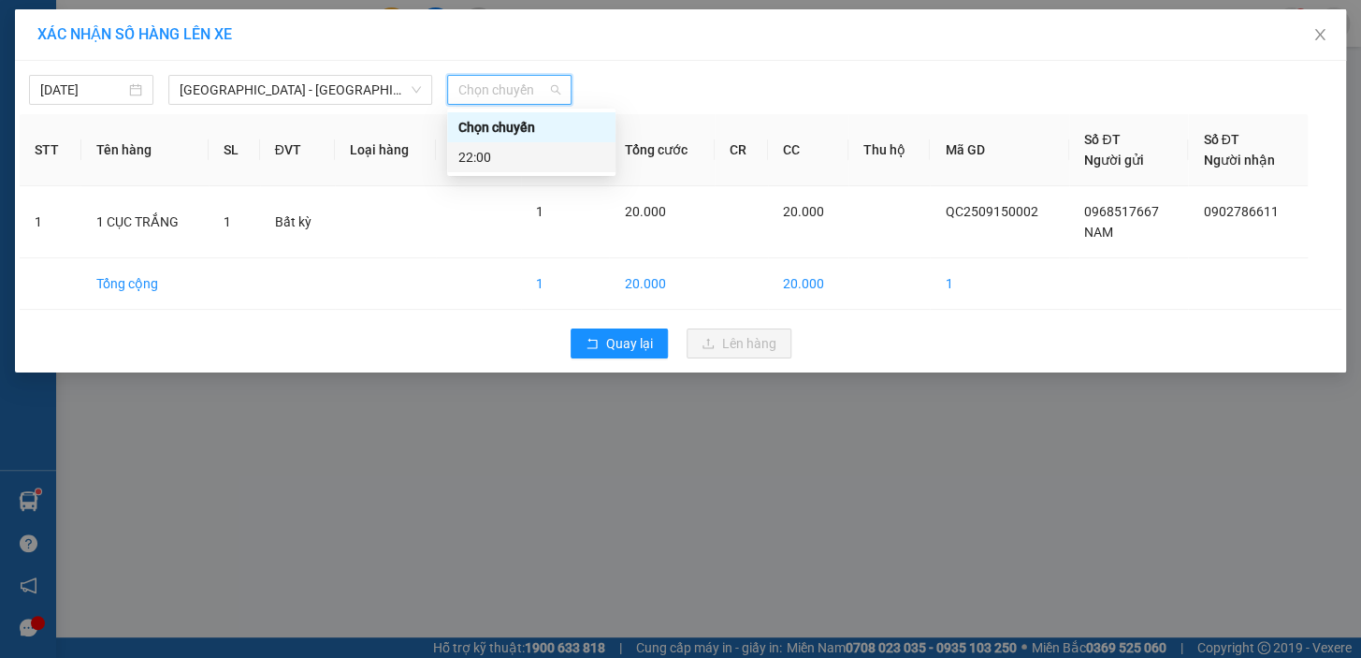
click at [468, 152] on div "22:00" at bounding box center [531, 157] width 146 height 21
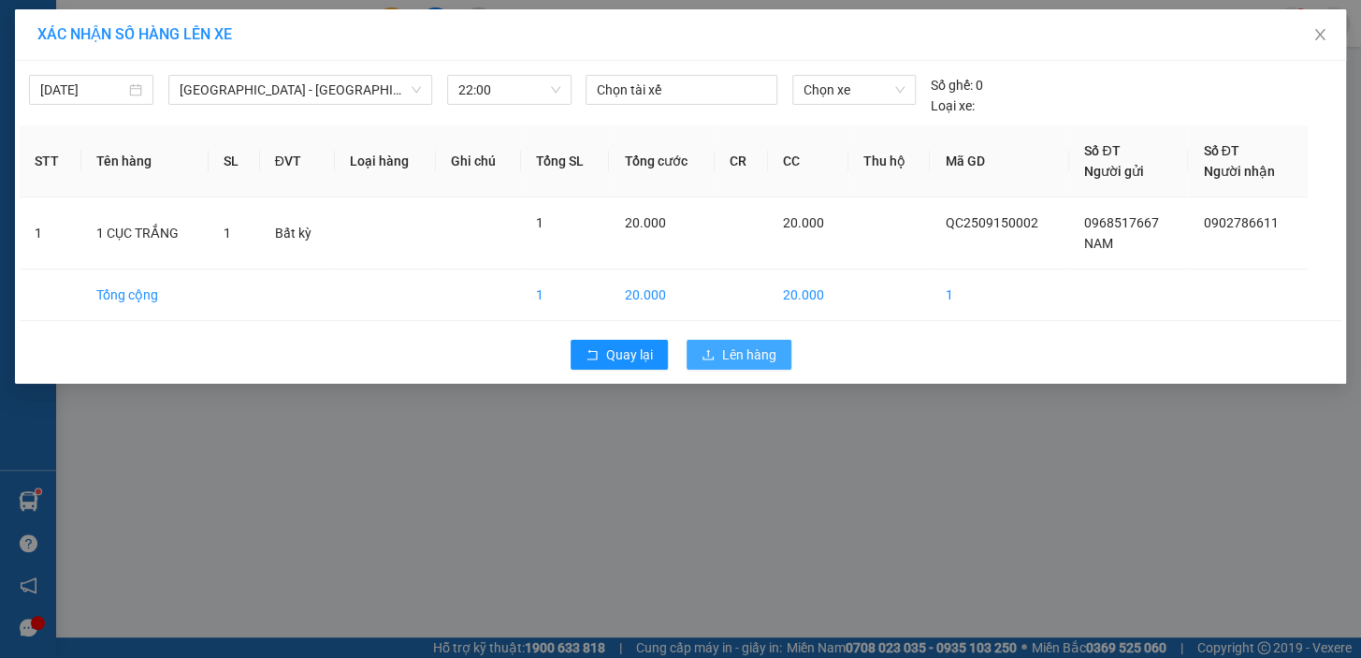
click at [749, 364] on span "Lên hàng" at bounding box center [749, 354] width 54 height 21
